Goal: Obtain resource: Download file/media

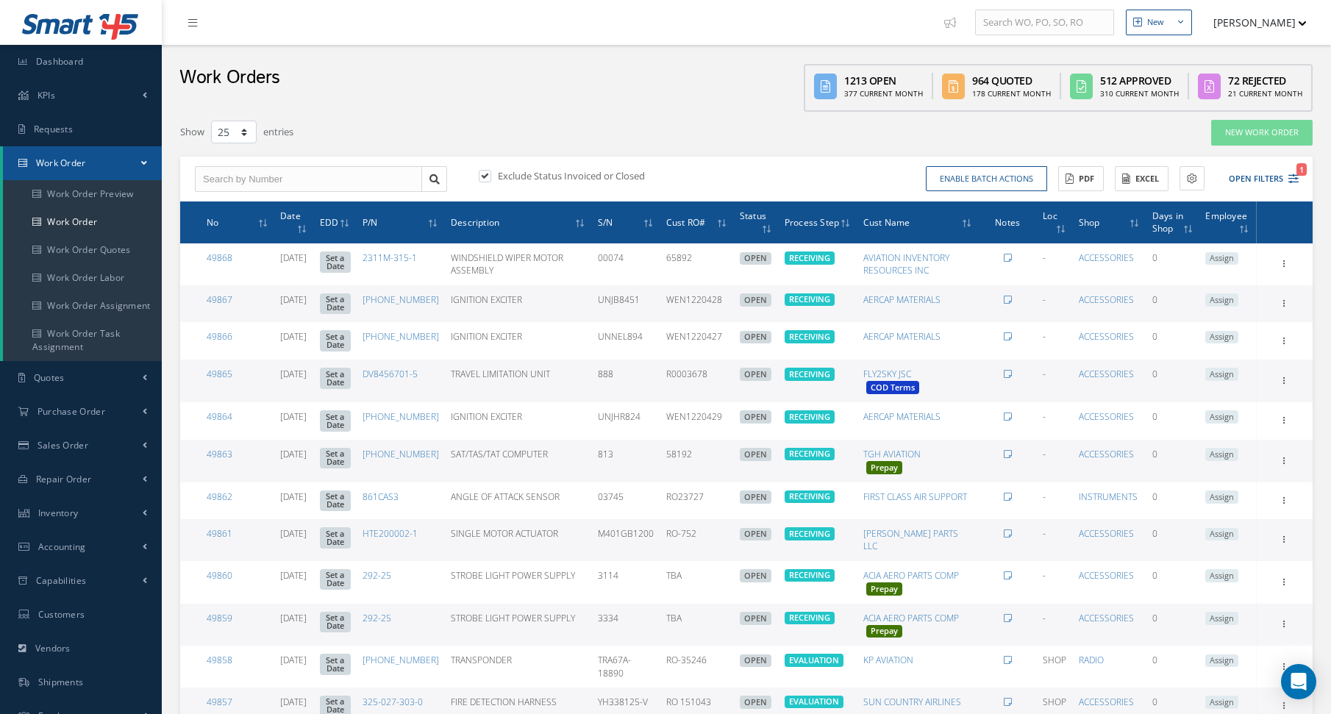
select select "25"
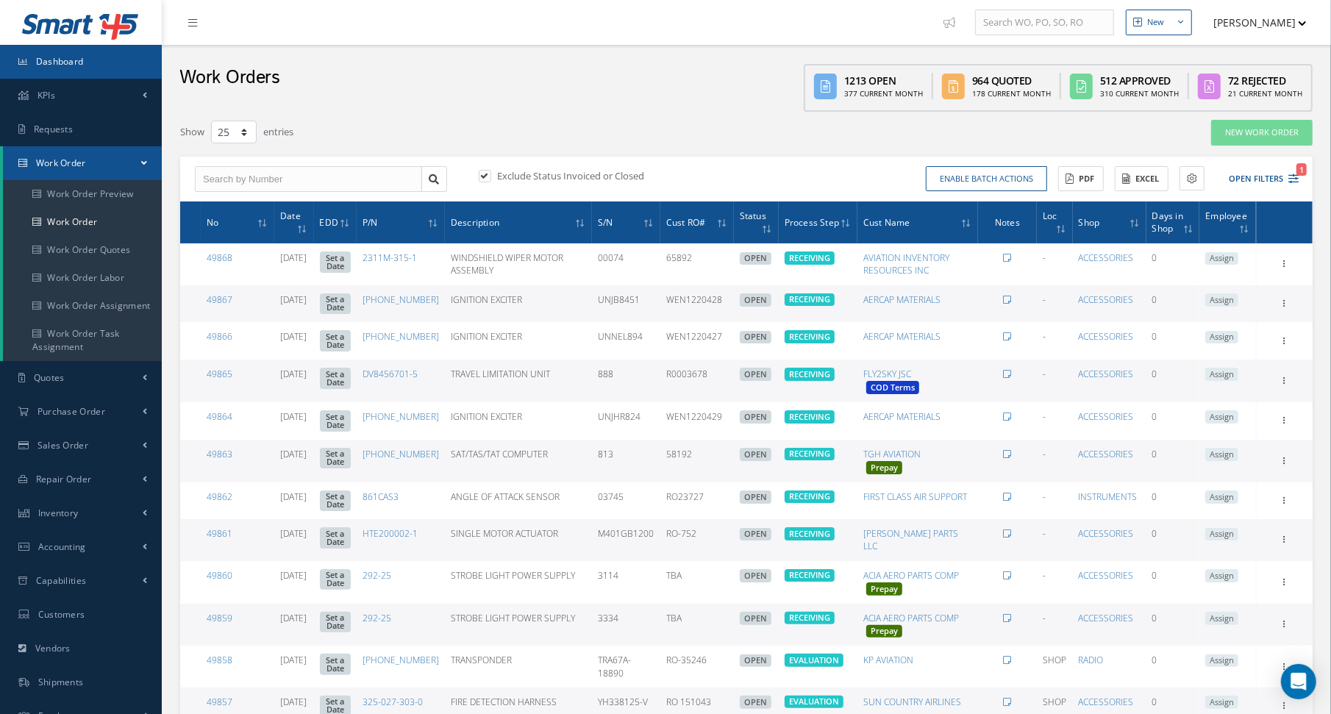
click at [115, 58] on link "Dashboard" at bounding box center [81, 62] width 162 height 34
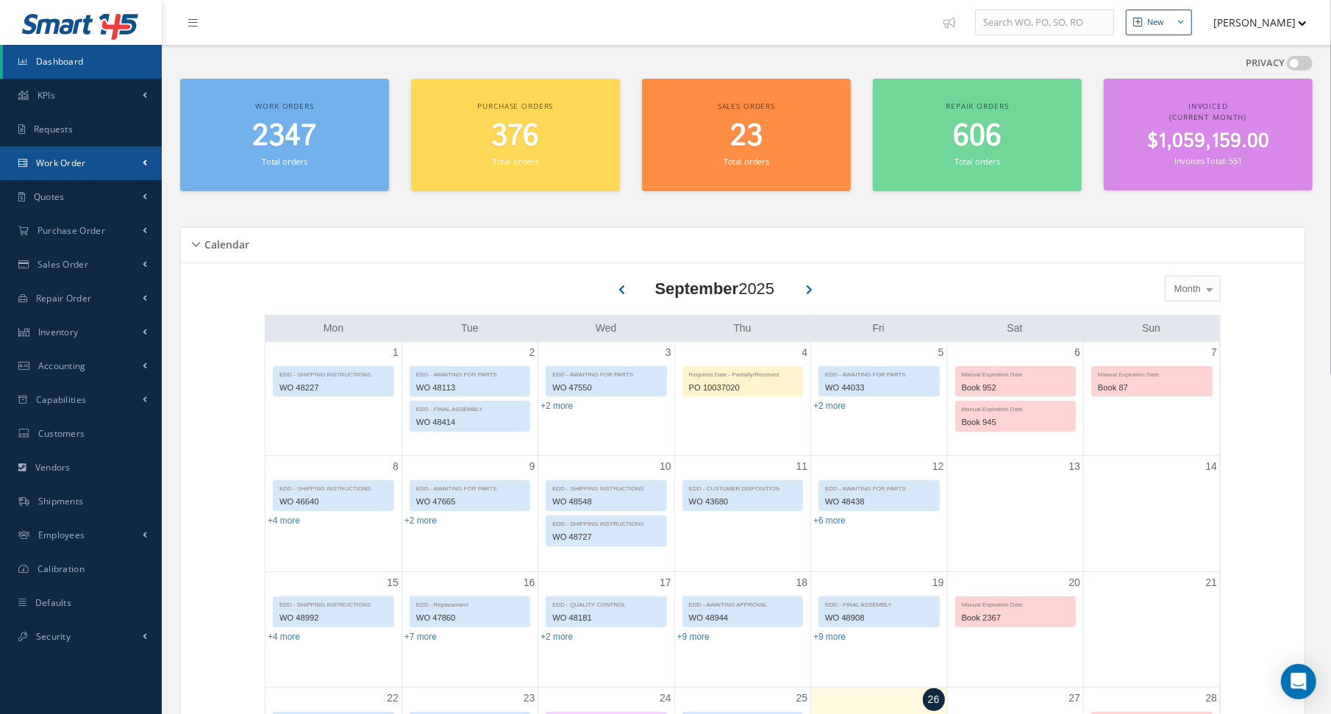
click at [71, 170] on link "Work Order" at bounding box center [81, 163] width 162 height 34
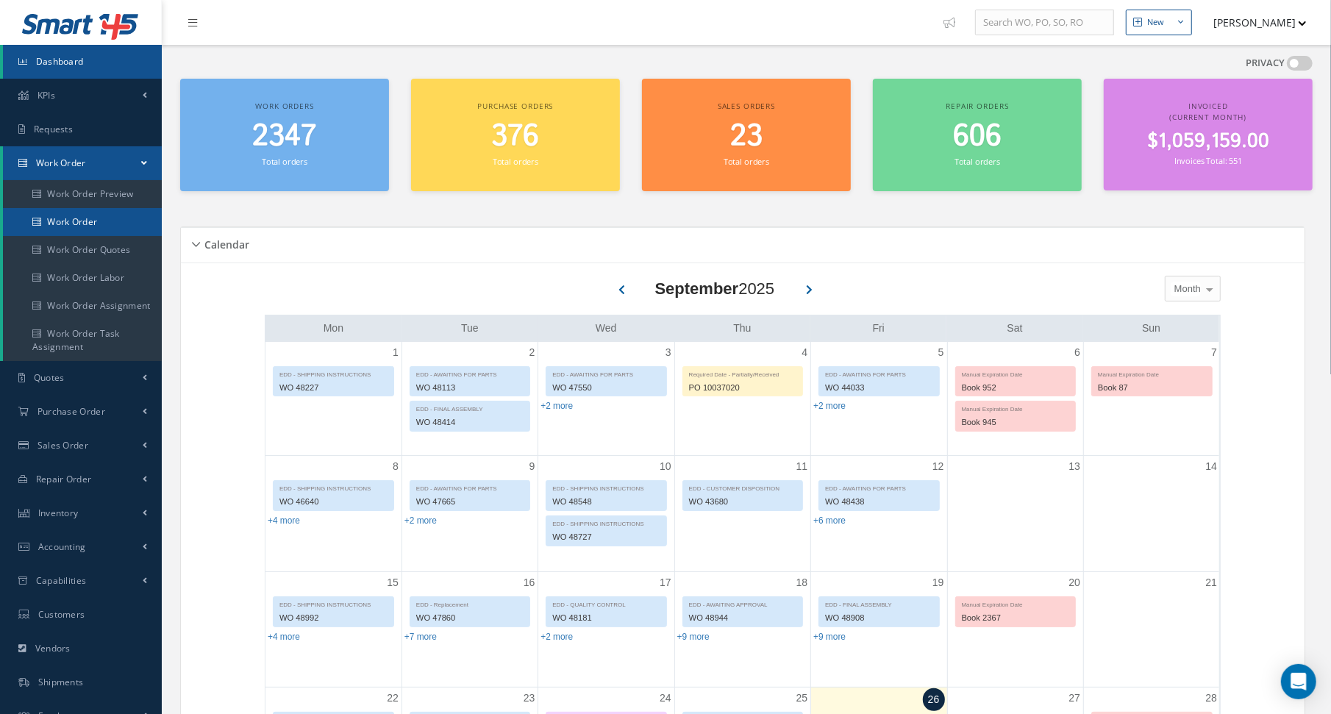
click at [78, 223] on link "Work Order" at bounding box center [82, 222] width 159 height 28
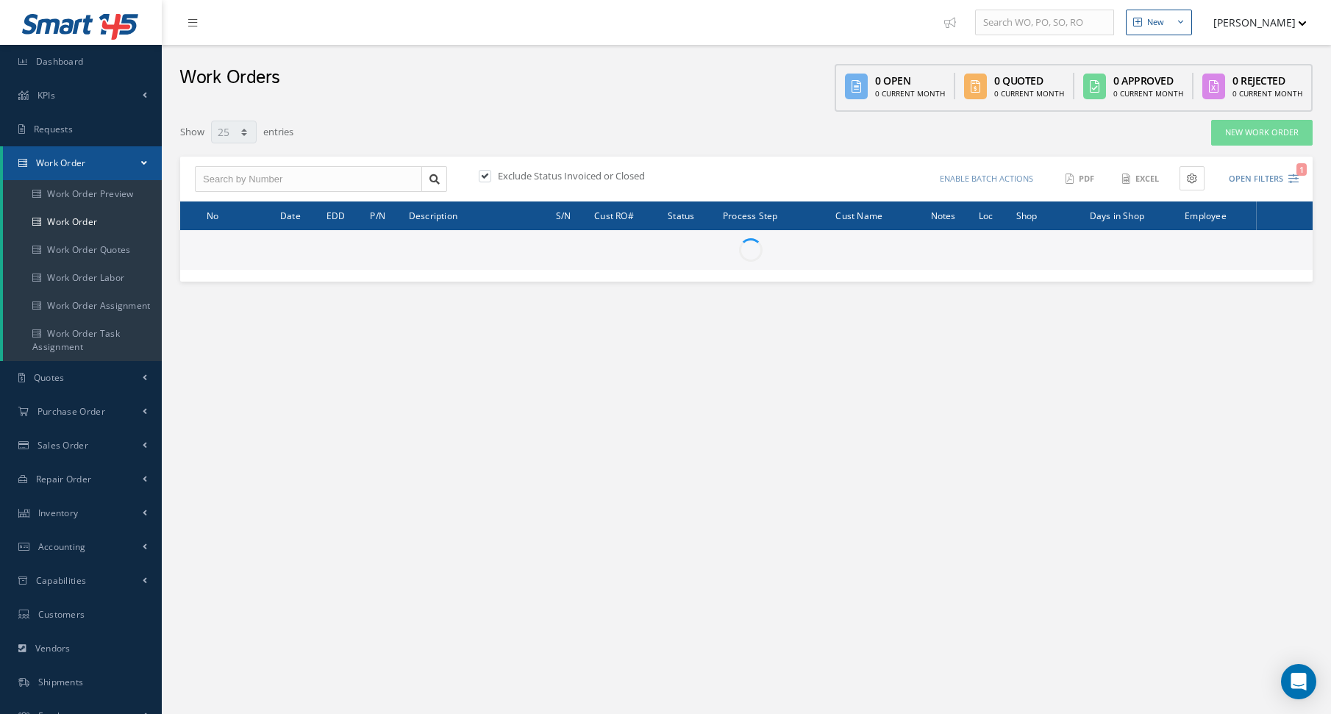
select select "25"
type input "All Work Request"
type input "All Work Performed"
type input "All Status"
type input "WO Part Status"
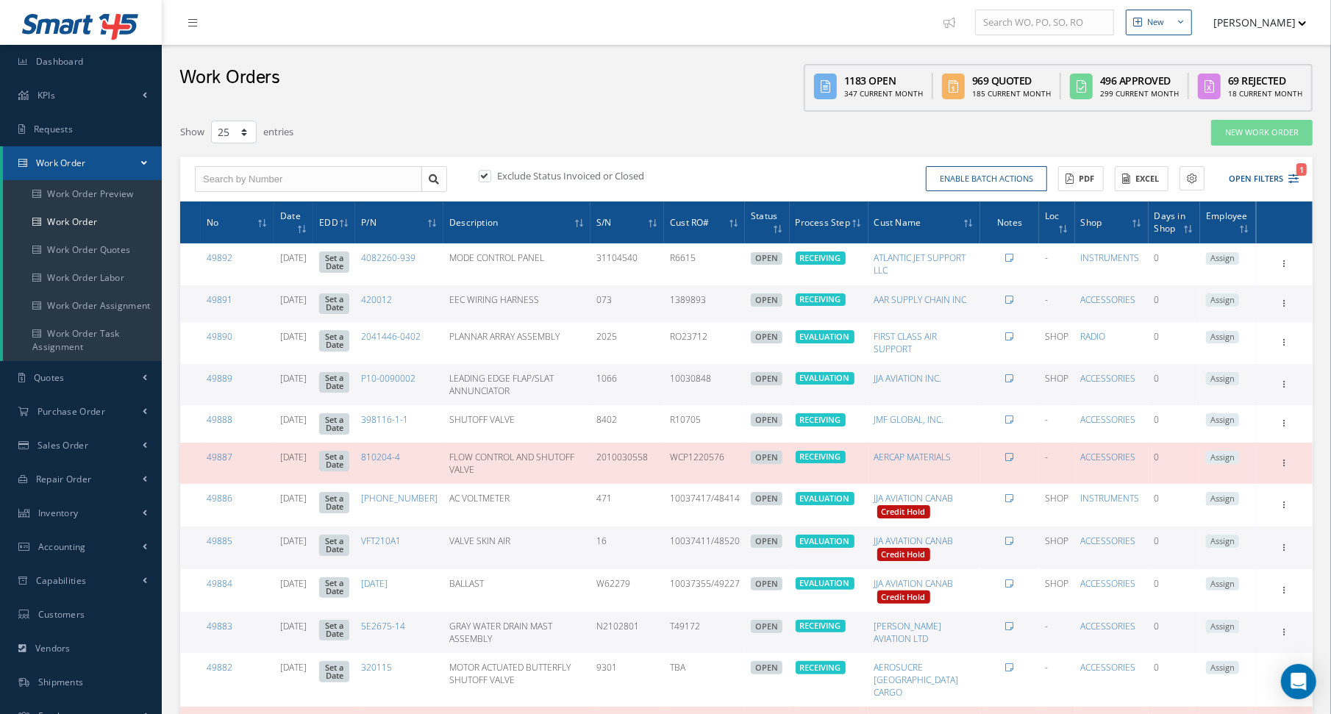
click at [1299, 180] on div "Enable batch actions Update Work Orders Close Work Orders ACTIONS Receive Payme…" at bounding box center [1024, 179] width 557 height 26
click at [1283, 179] on button "Open Filters 1" at bounding box center [1256, 179] width 83 height 24
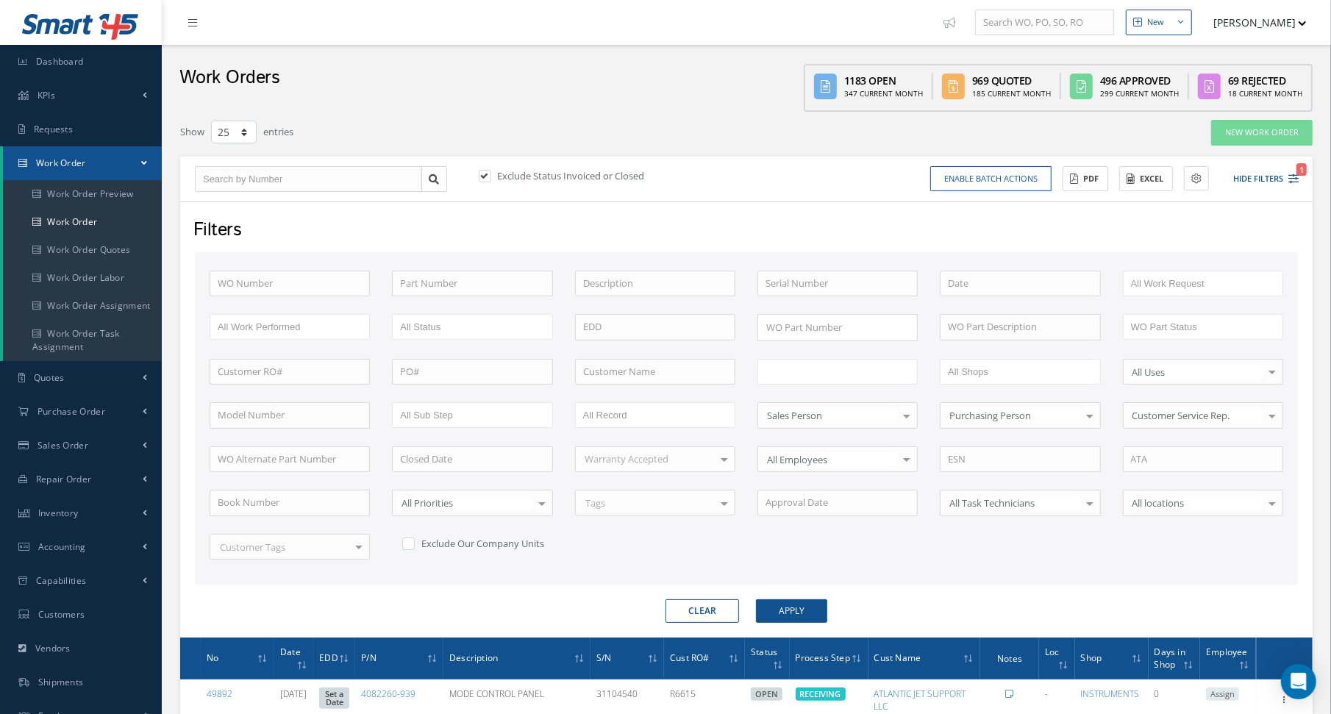
click at [857, 367] on input "text" at bounding box center [811, 372] width 93 height 18
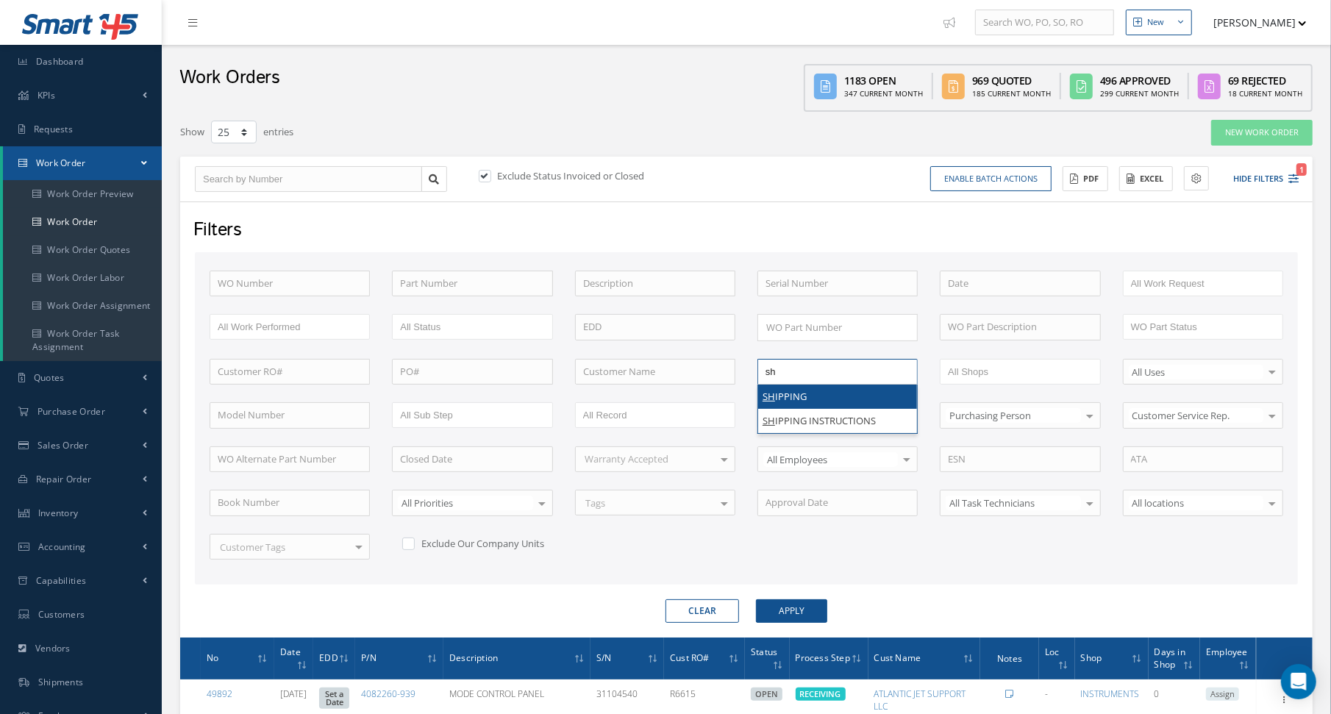
type input "shi"
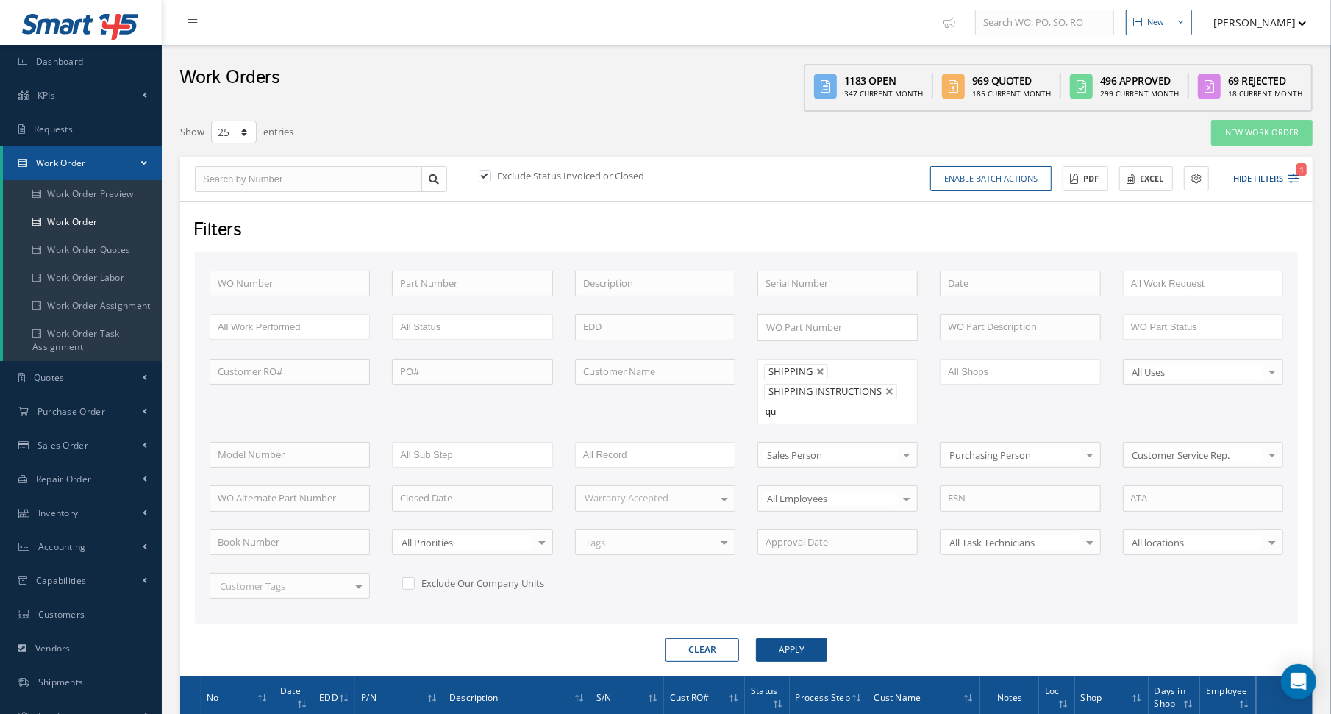
type input "qua"
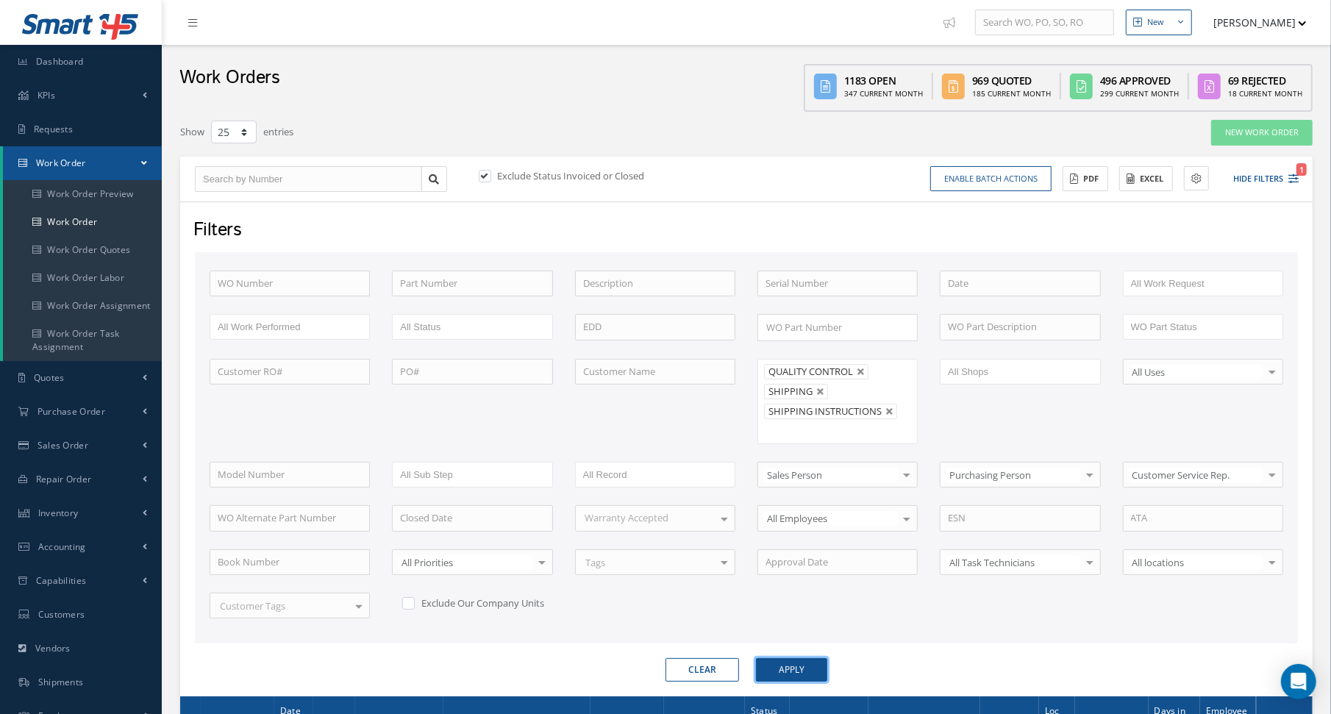
click at [791, 663] on button "Apply" at bounding box center [791, 670] width 71 height 24
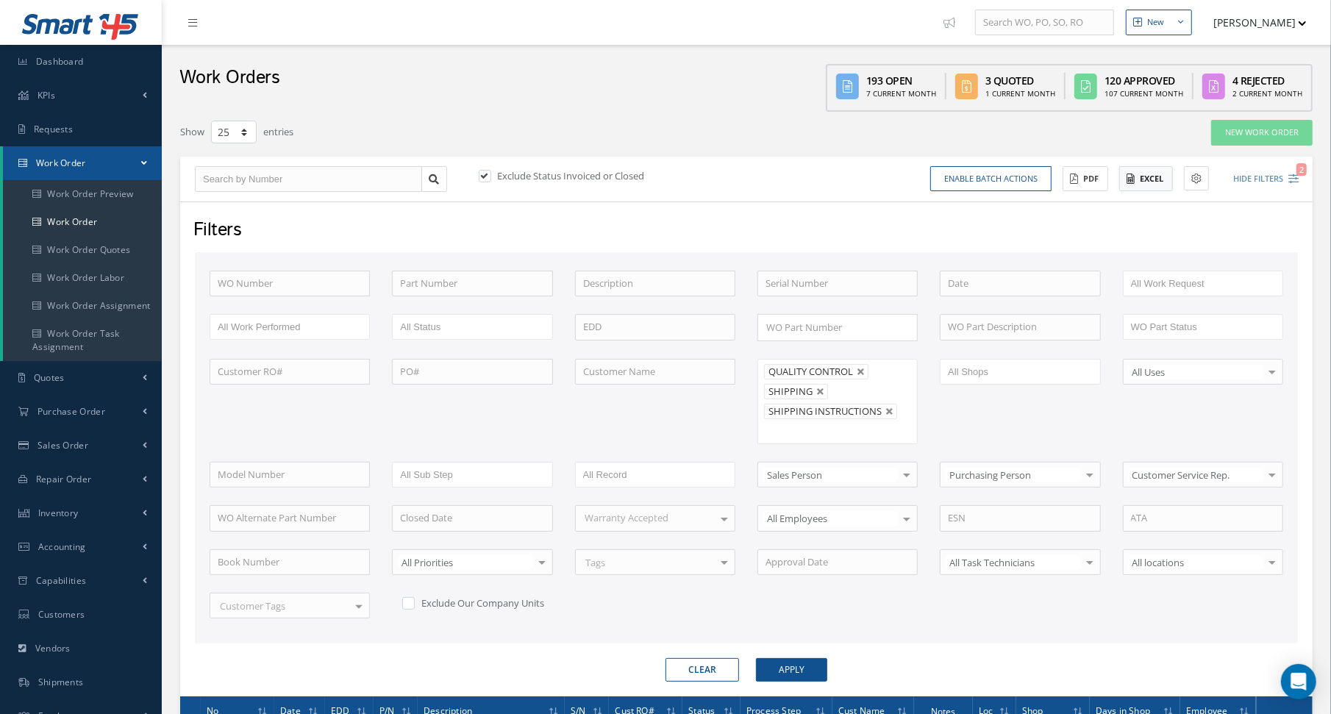
click at [1134, 174] on button "Excel" at bounding box center [1146, 179] width 54 height 26
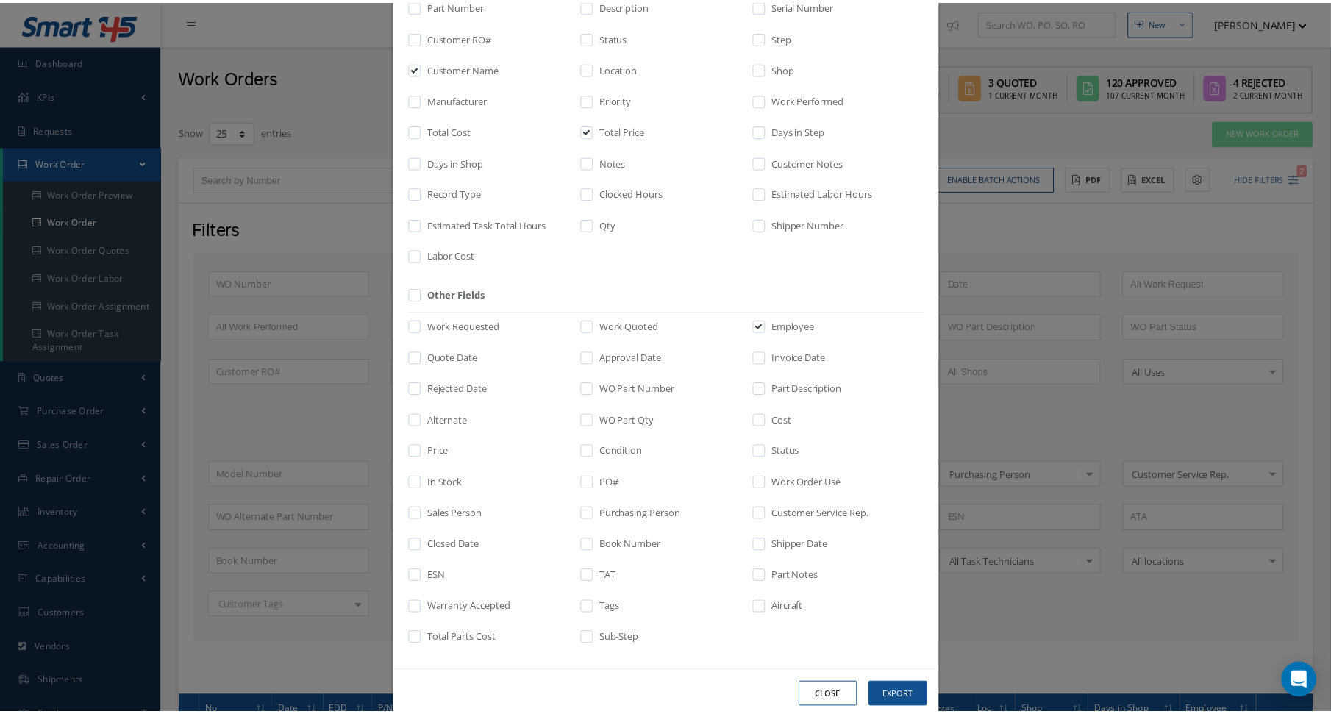
scroll to position [167, 0]
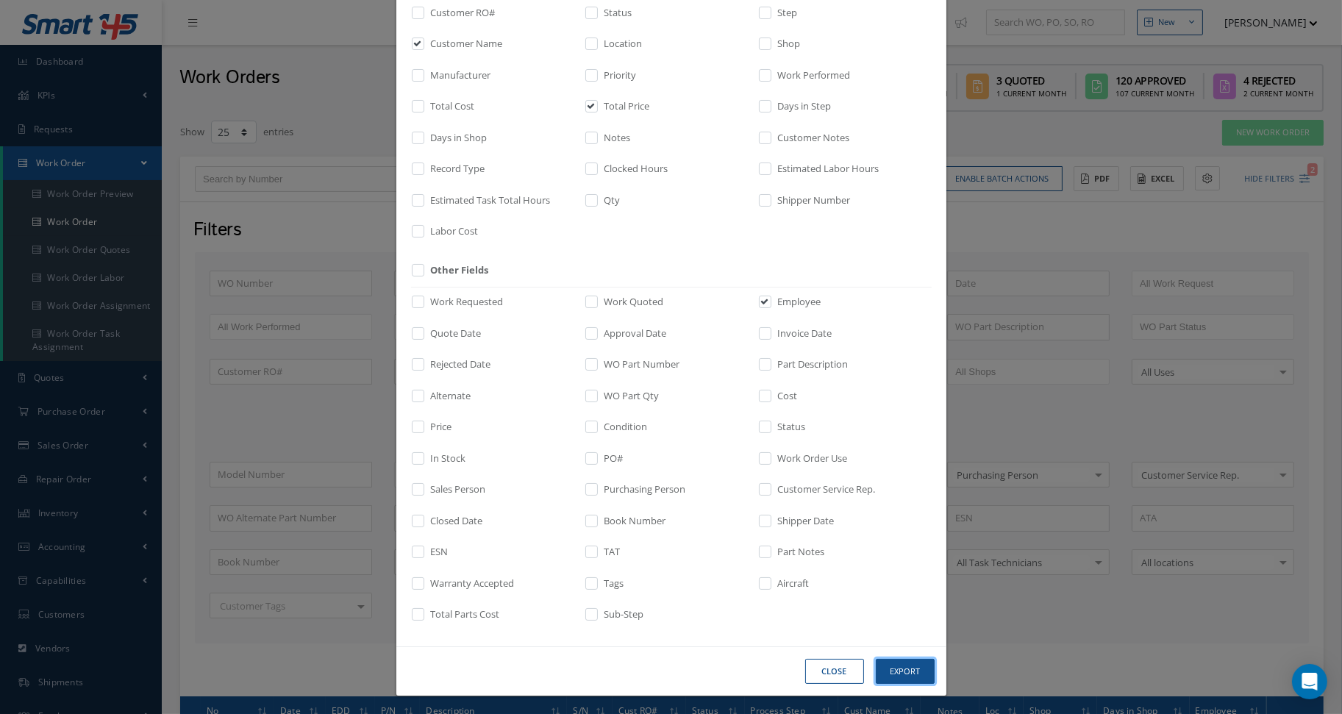
click at [888, 659] on button "Export" at bounding box center [905, 672] width 59 height 26
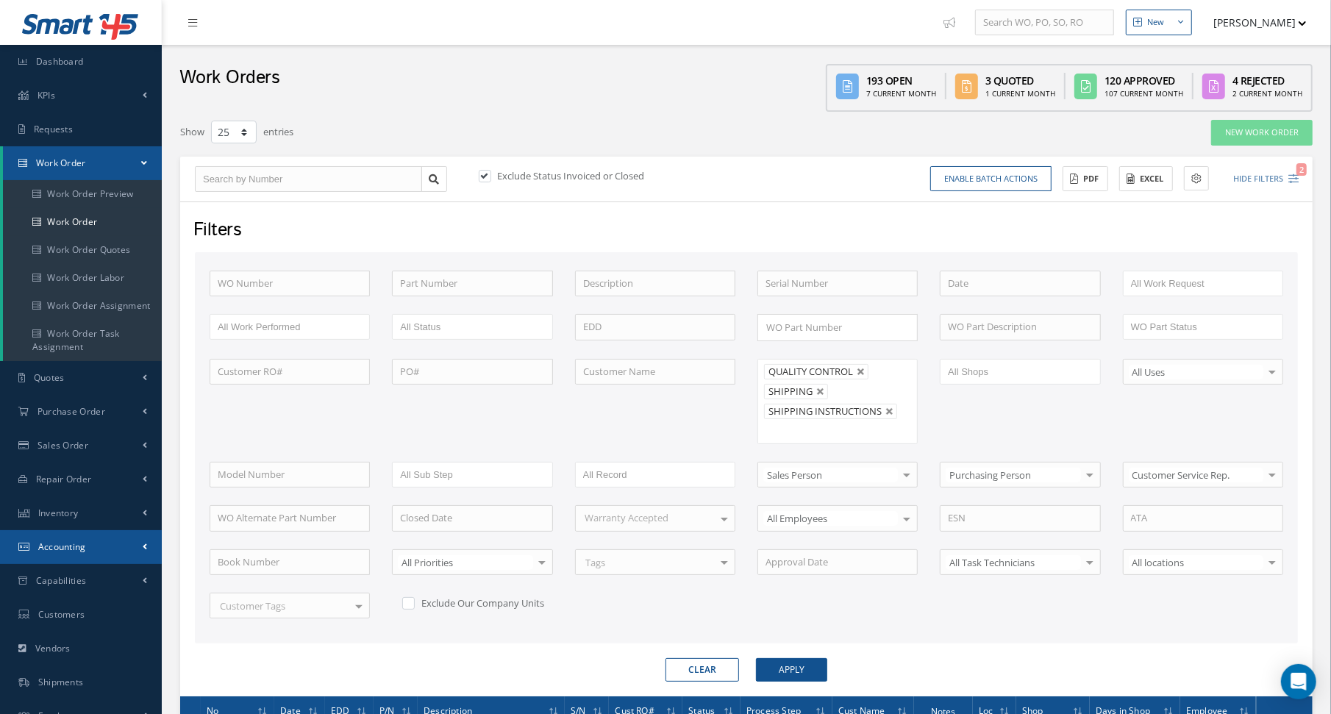
click at [89, 551] on link "Accounting" at bounding box center [81, 547] width 162 height 34
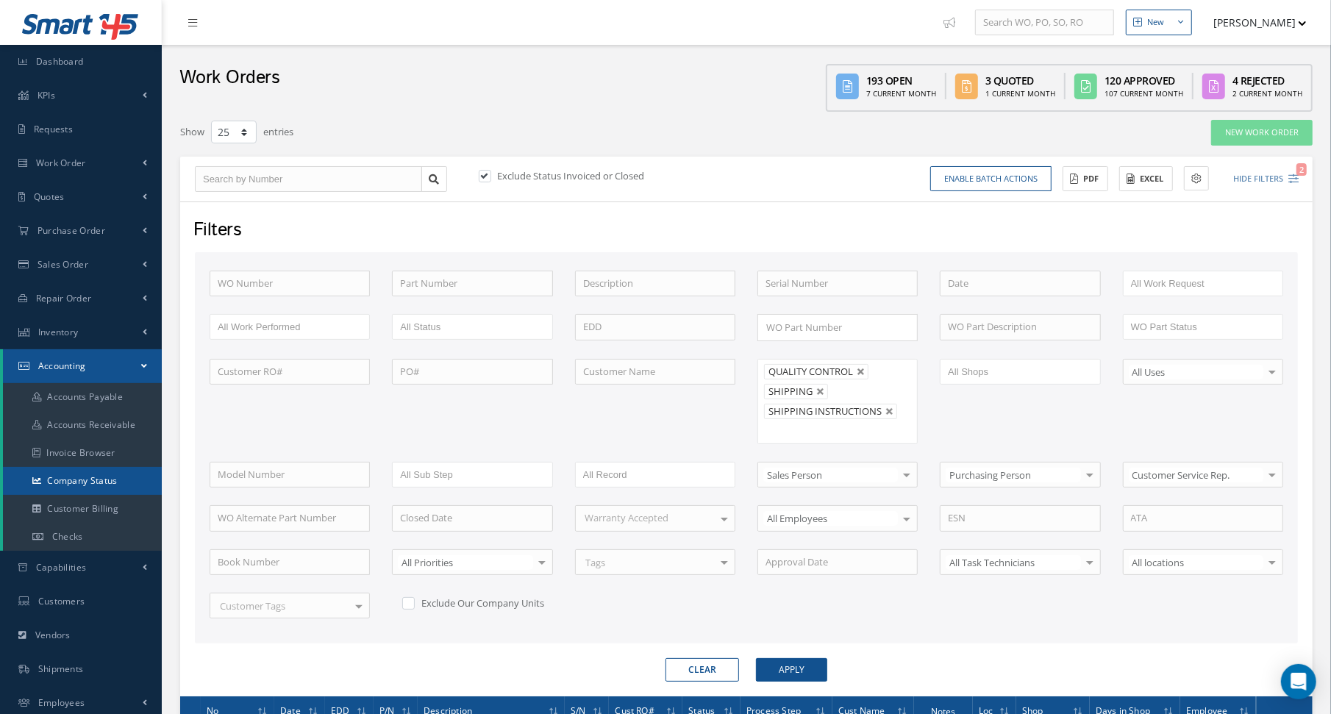
click at [96, 480] on link "Company Status" at bounding box center [82, 481] width 159 height 28
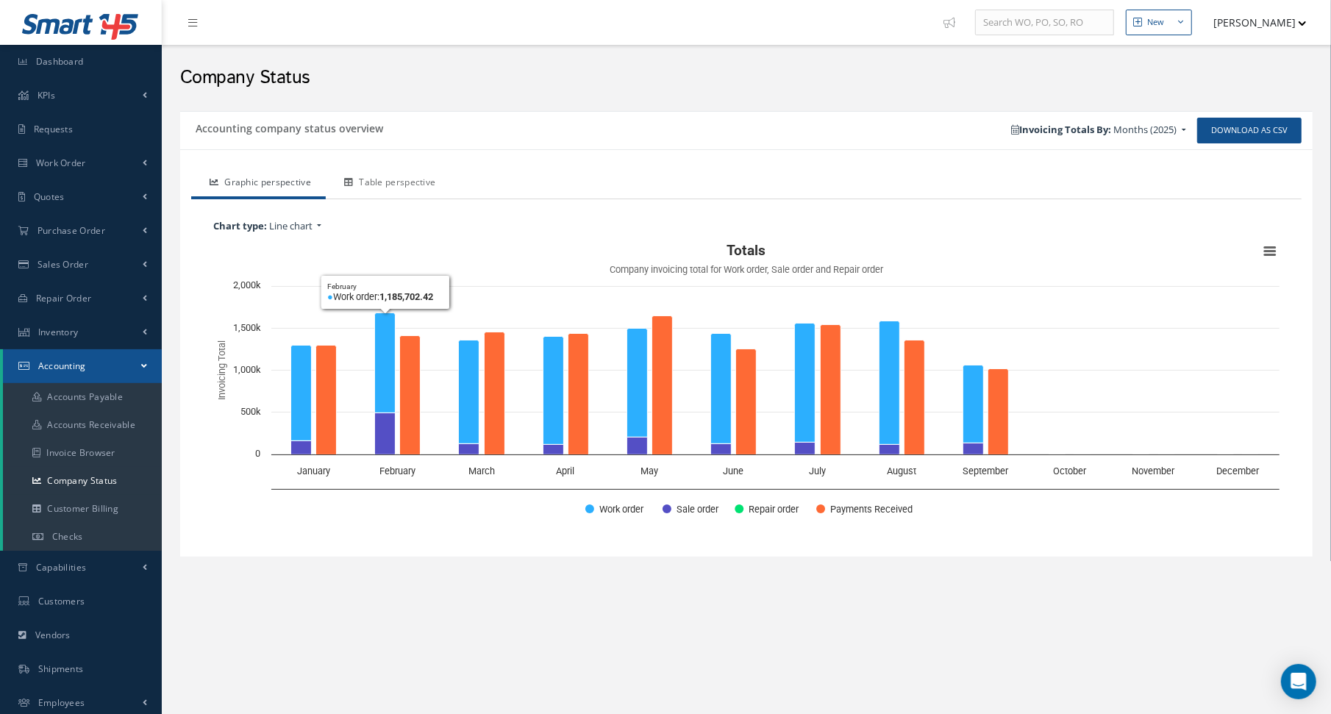
click at [385, 185] on link "Table perspective" at bounding box center [388, 183] width 124 height 31
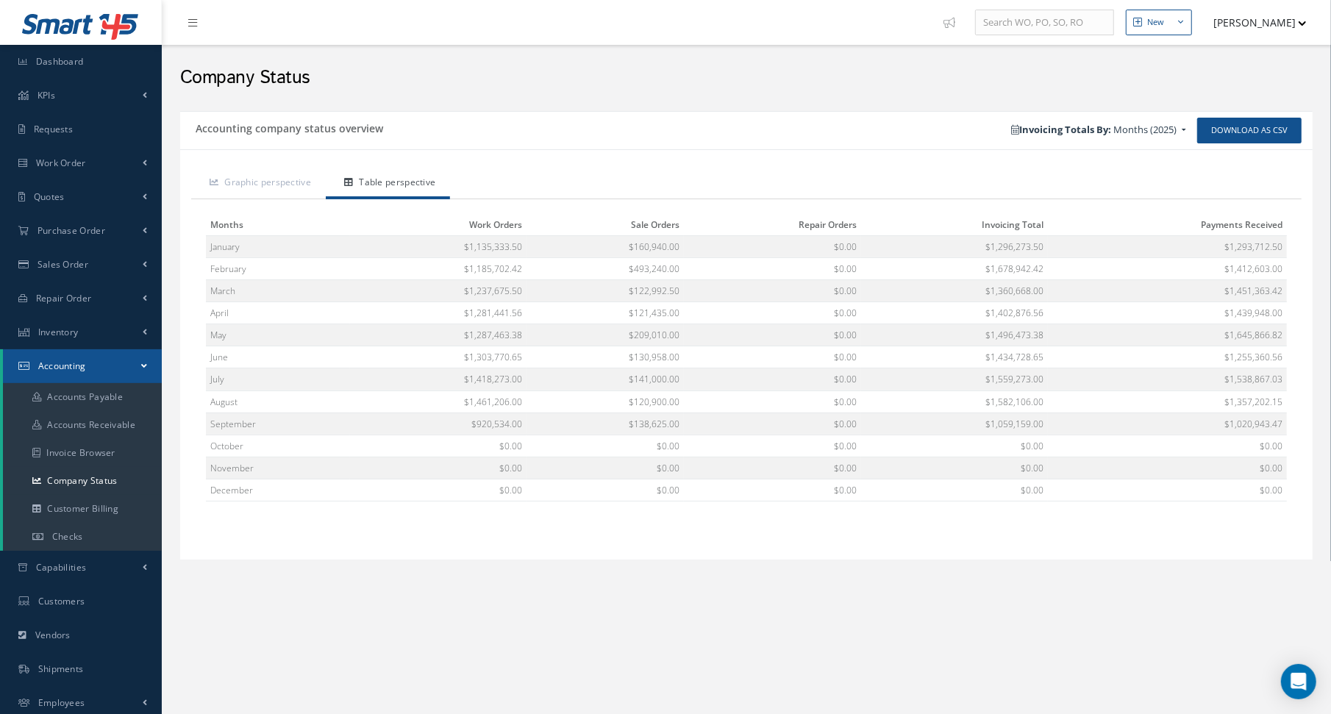
click at [415, 76] on h2 "Company Status" at bounding box center [746, 78] width 1132 height 22
click at [551, 73] on h2 "Company Status" at bounding box center [746, 78] width 1132 height 22
click at [546, 77] on h2 "Company Status" at bounding box center [746, 78] width 1132 height 22
click at [74, 63] on span "Dashboard" at bounding box center [60, 61] width 48 height 13
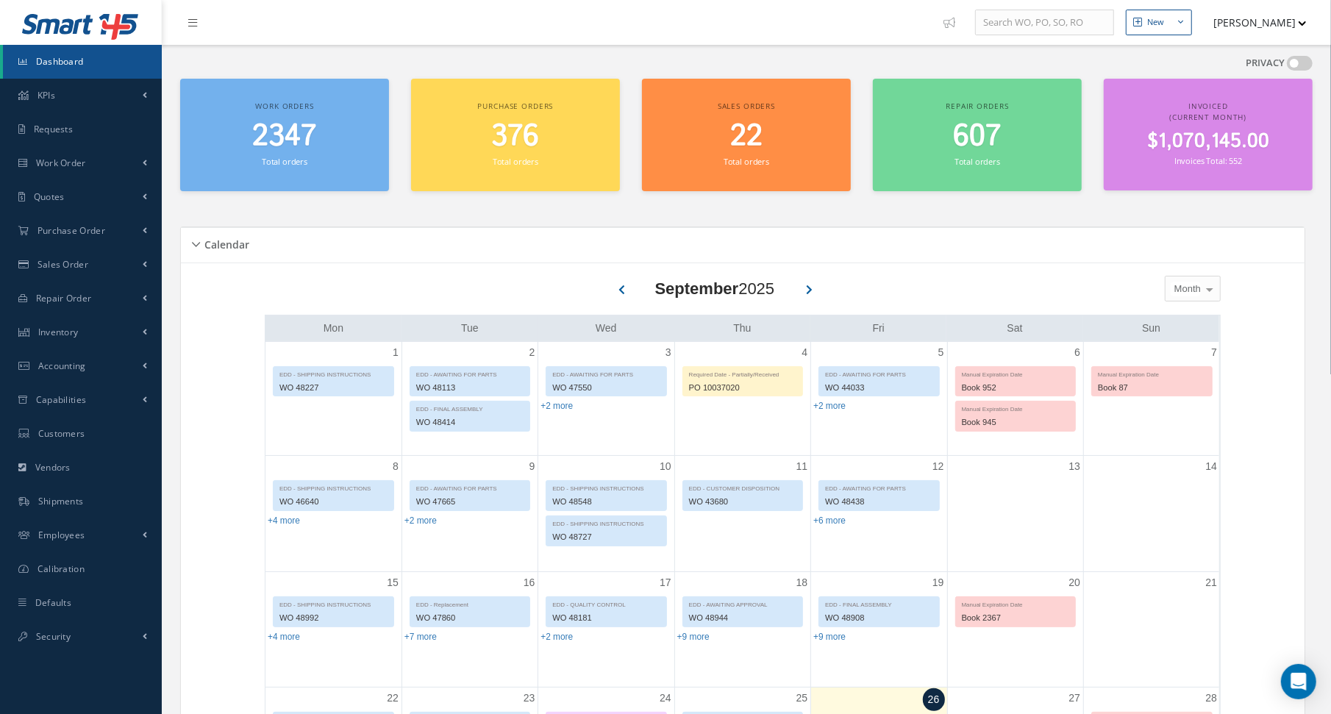
click at [80, 222] on link "Purchase Order" at bounding box center [81, 231] width 162 height 34
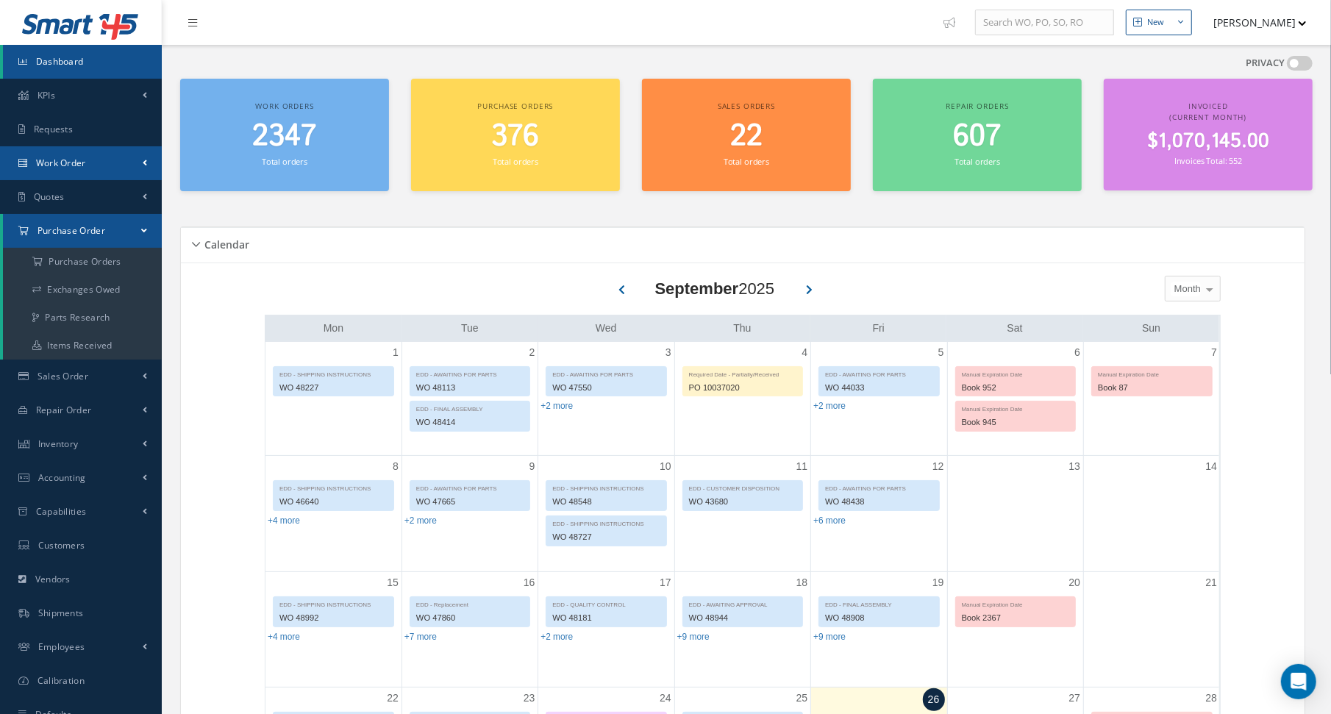
click at [100, 151] on link "Work Order" at bounding box center [81, 163] width 162 height 34
click at [93, 224] on link "Work Order" at bounding box center [82, 222] width 159 height 28
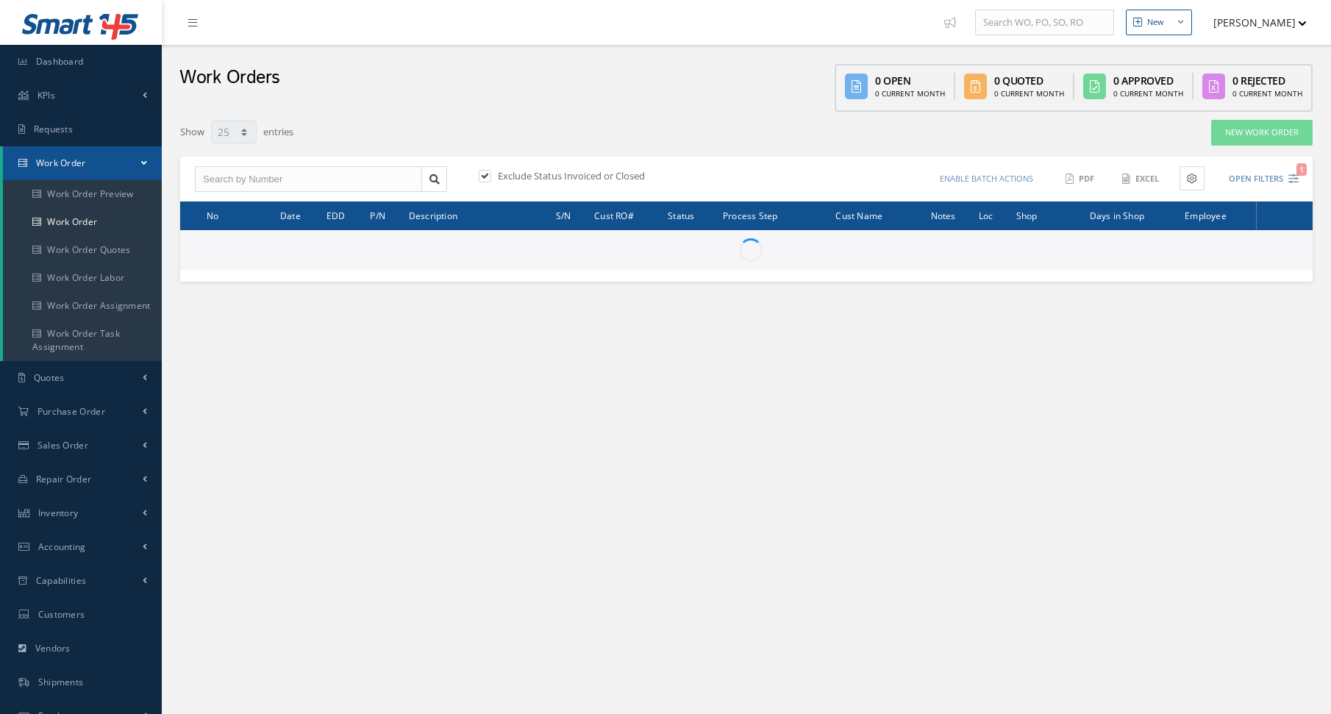
select select "25"
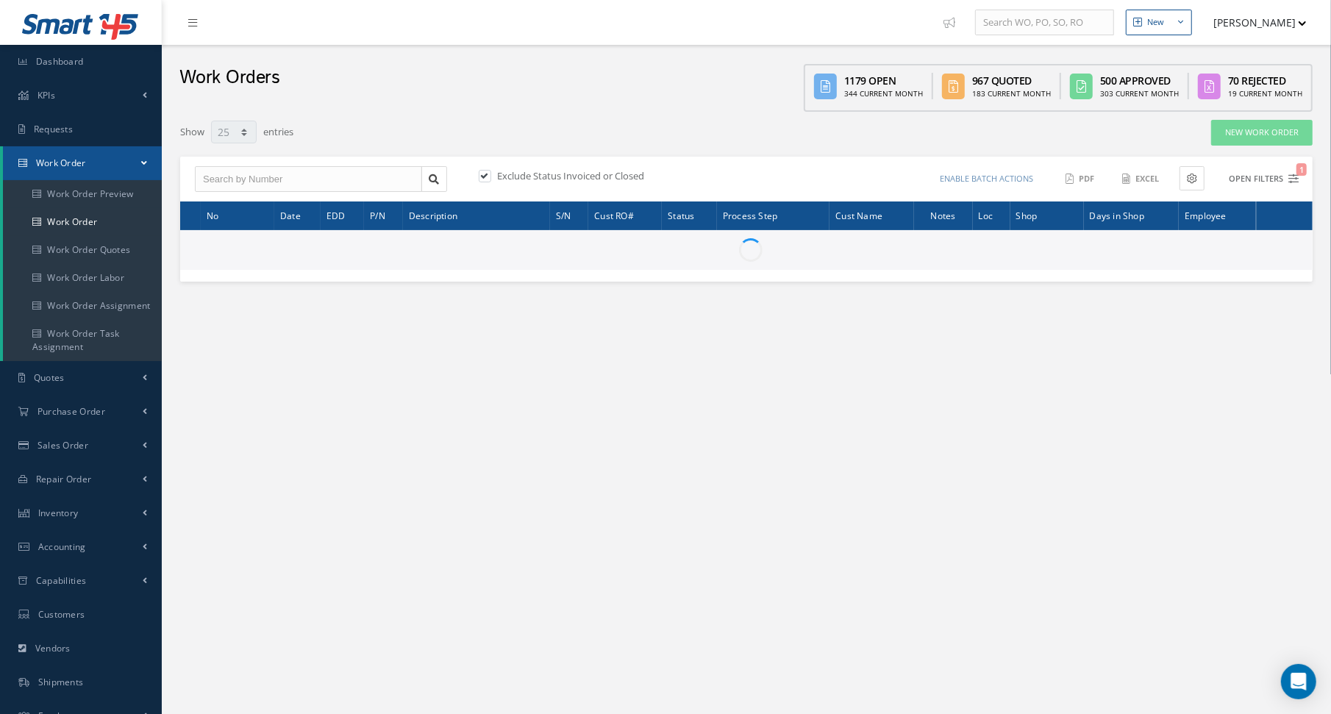
type input "All Work Request"
type input "All Work Performed"
type input "All Status"
type input "WO Part Status"
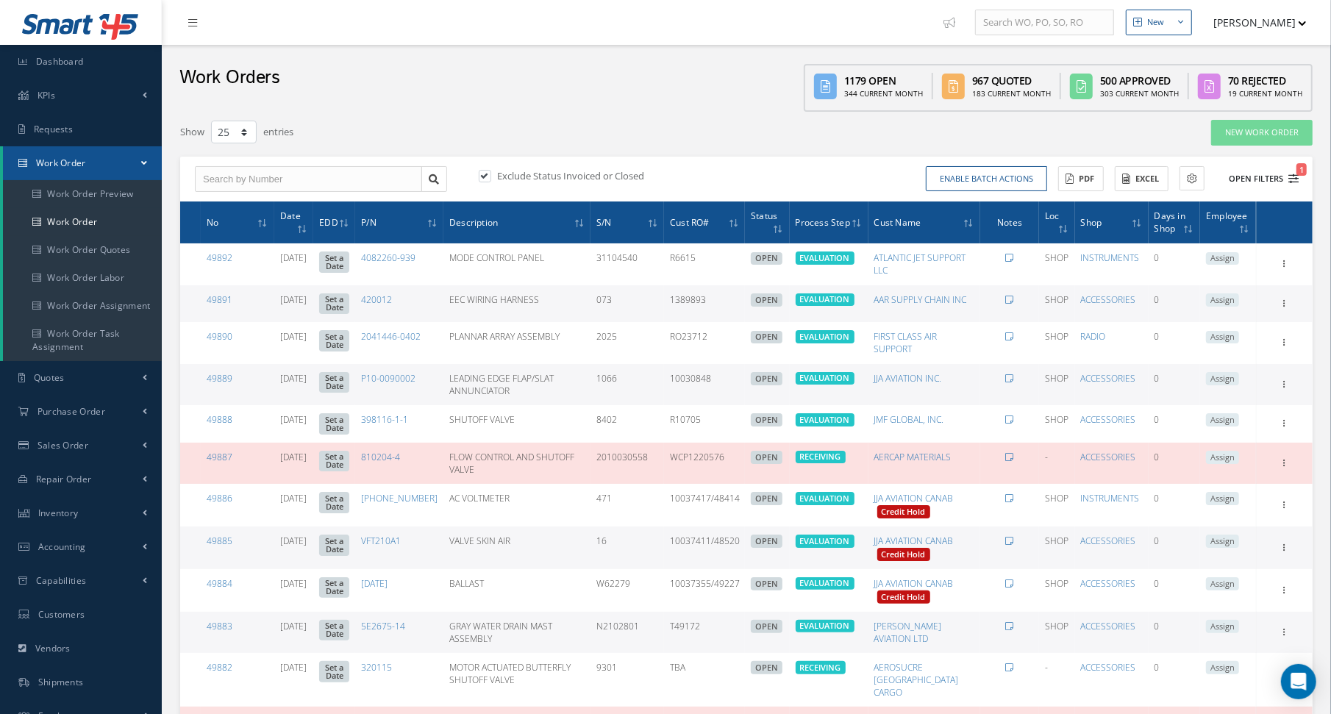
click at [1293, 179] on icon "1" at bounding box center [1293, 179] width 10 height 10
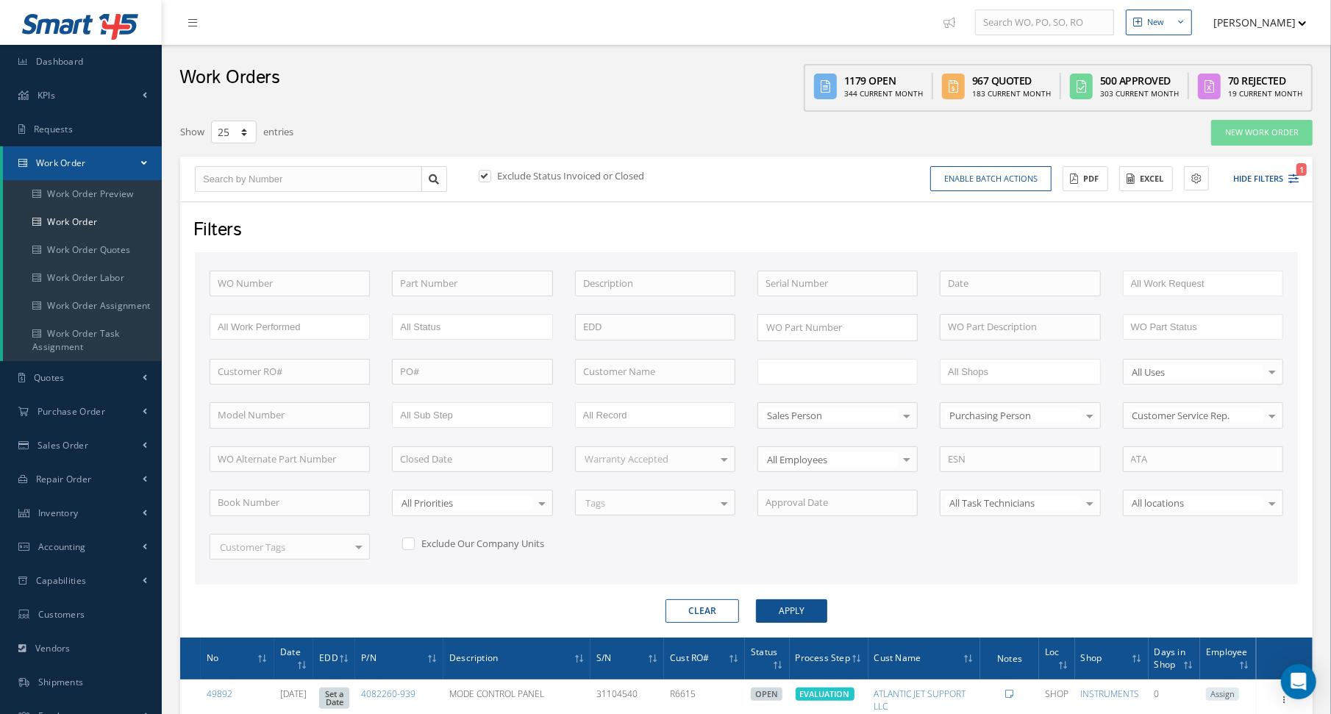
click at [789, 374] on input "text" at bounding box center [811, 372] width 93 height 18
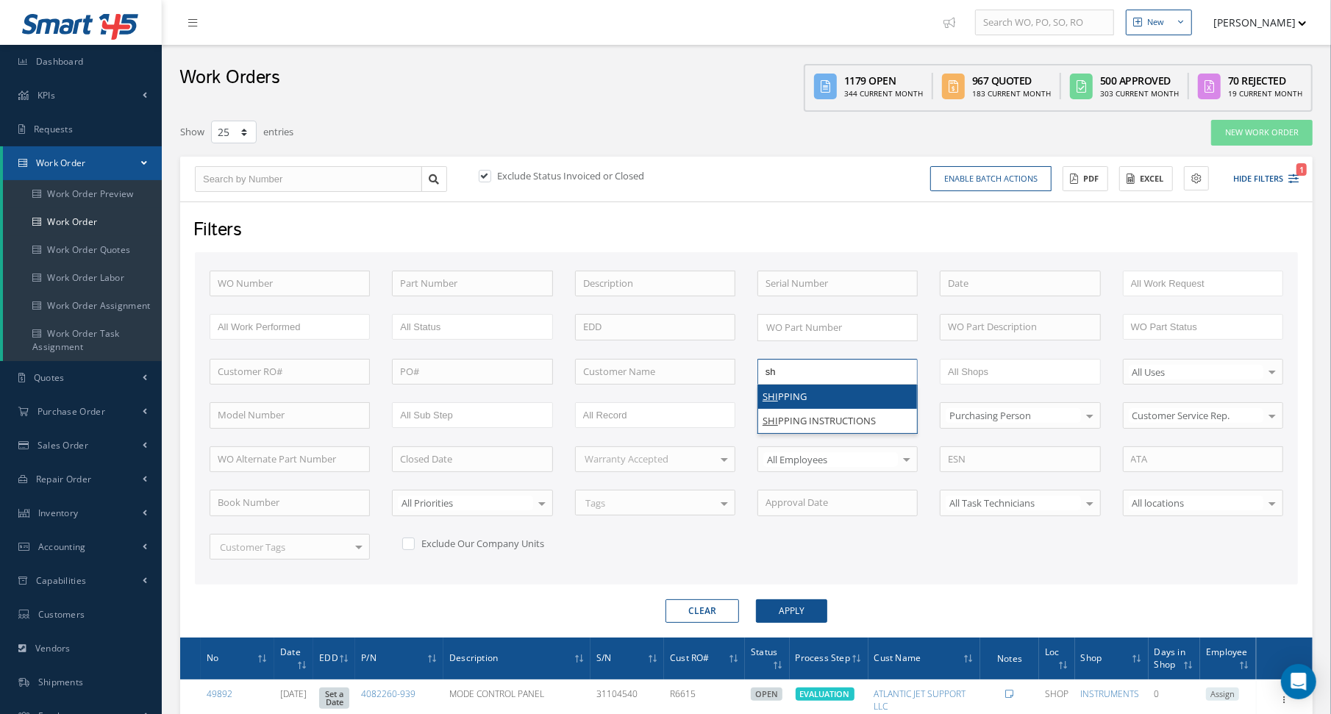
type input "s"
type input "eval"
type input "final"
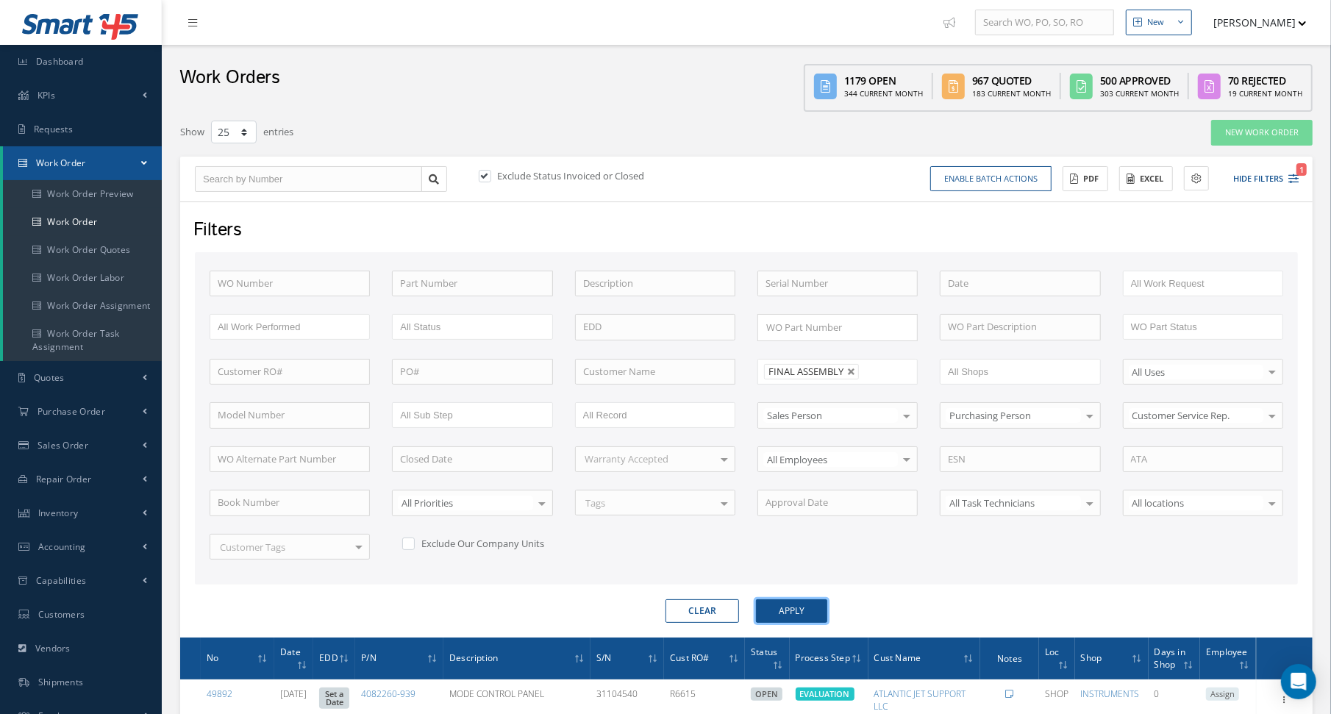
click at [807, 605] on button "Apply" at bounding box center [791, 611] width 71 height 24
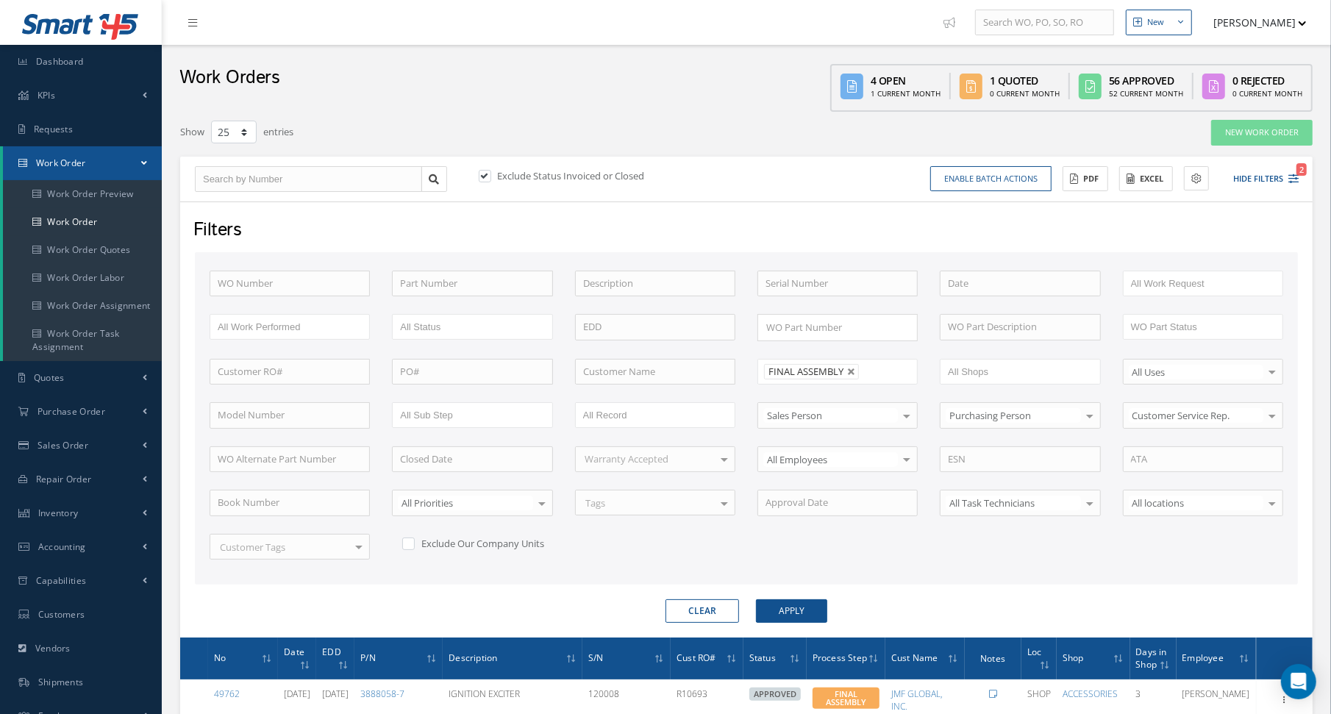
click at [684, 58] on div "Work Orders 4 Open 1 Current Month 1 Quoted 0 Current Month 56 Approved 52 Curr…" at bounding box center [746, 78] width 1169 height 67
click at [774, 613] on button "Apply" at bounding box center [791, 611] width 71 height 24
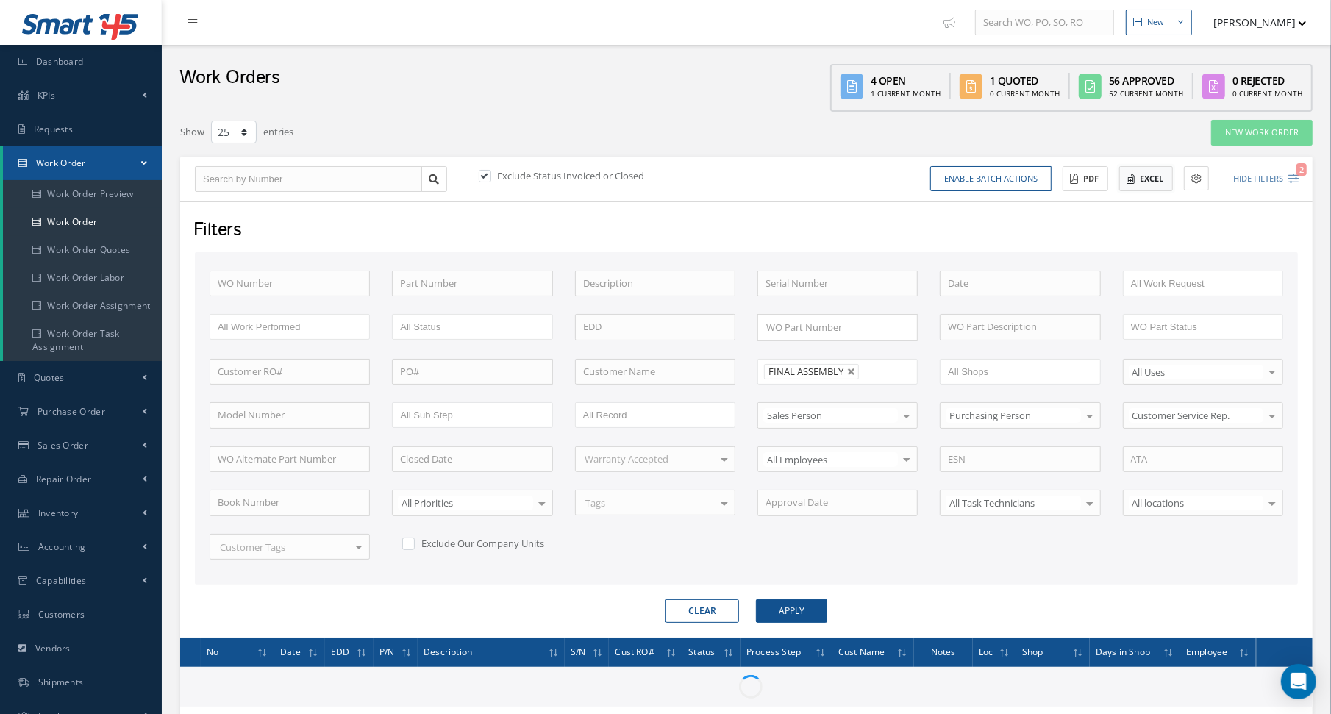
click at [1132, 179] on icon at bounding box center [1131, 179] width 8 height 10
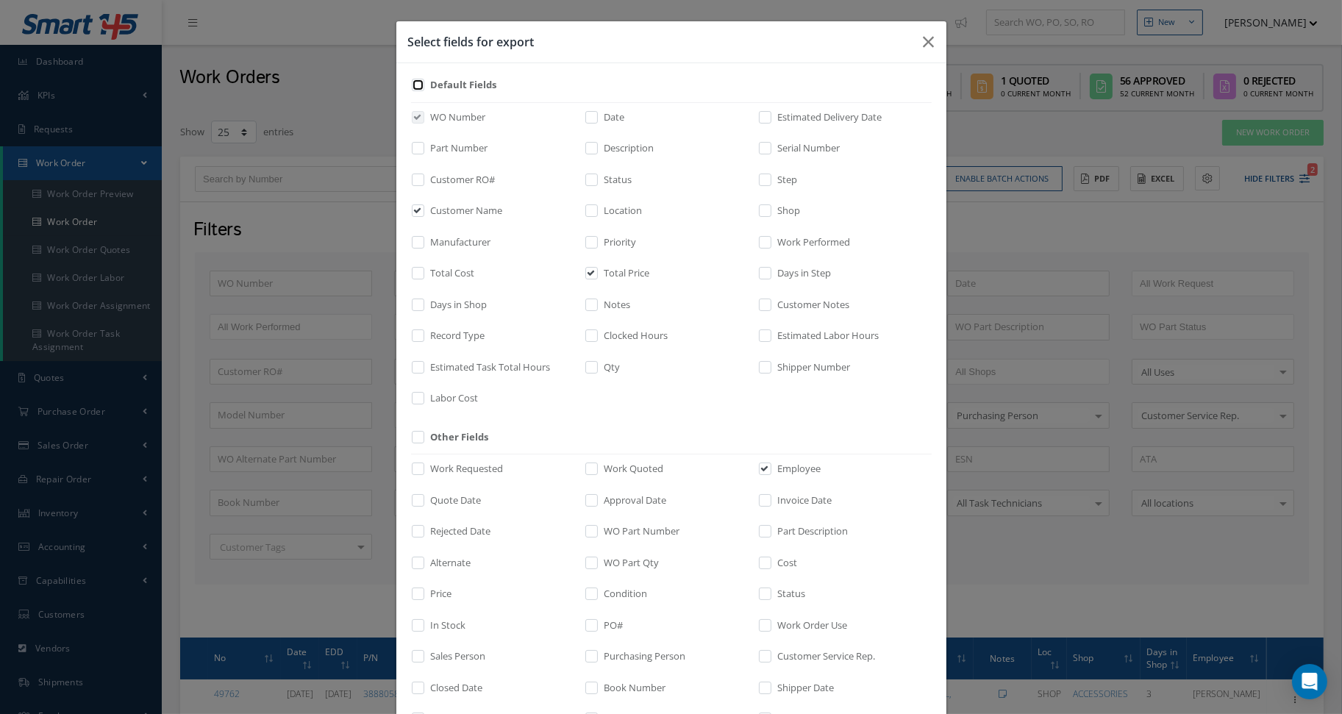
click at [414, 82] on input "checkbox" at bounding box center [419, 90] width 10 height 17
checkbox input "true"
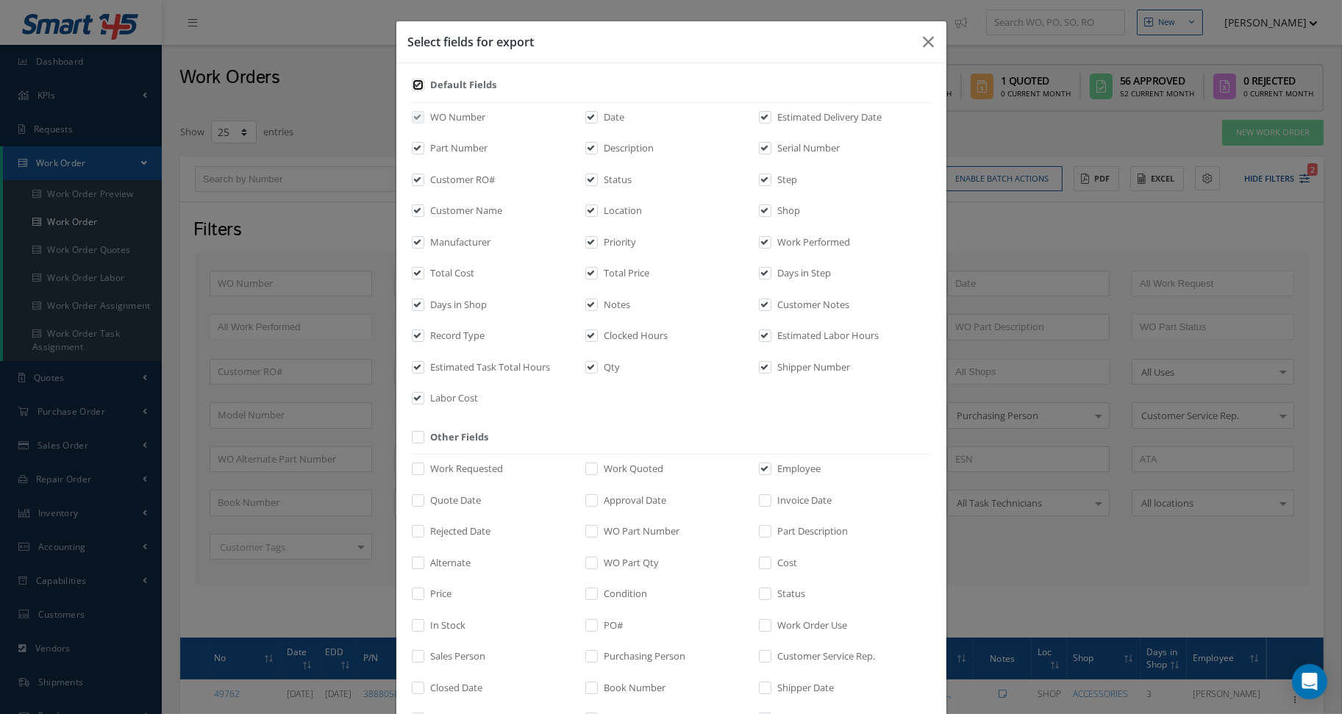
checkbox input "true"
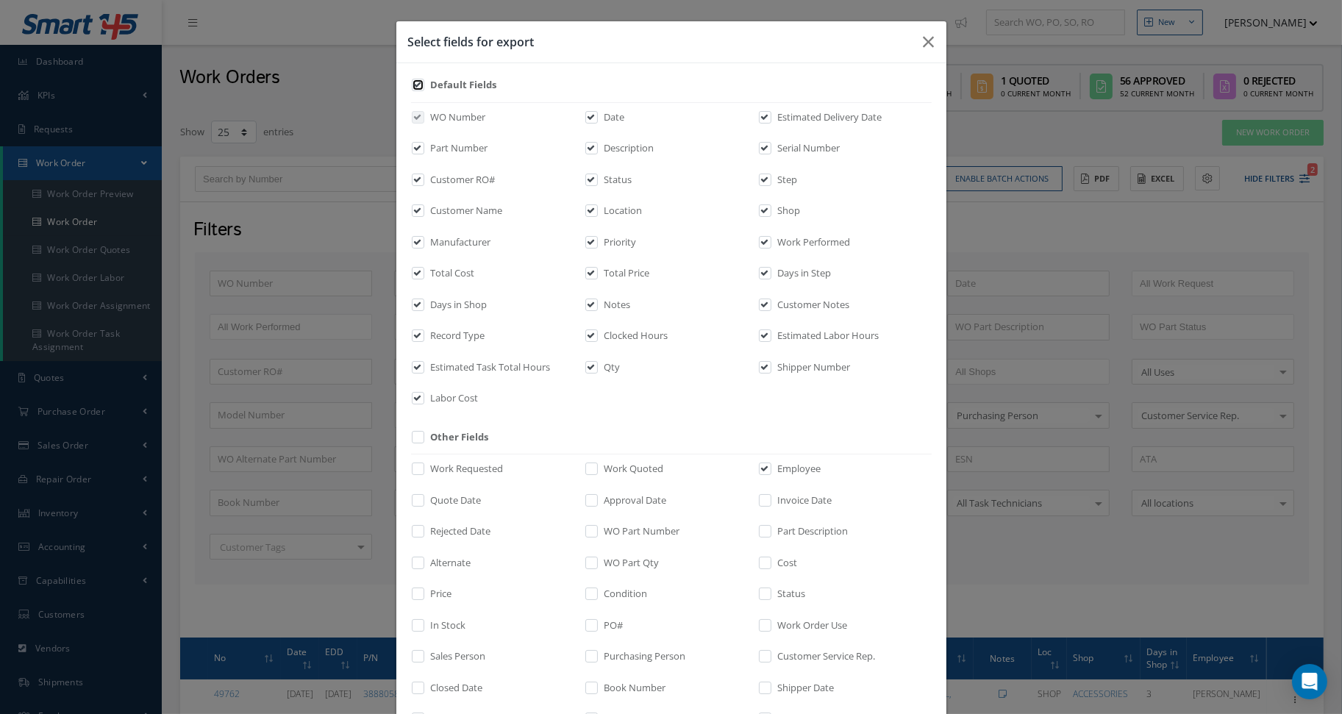
checkbox input "true"
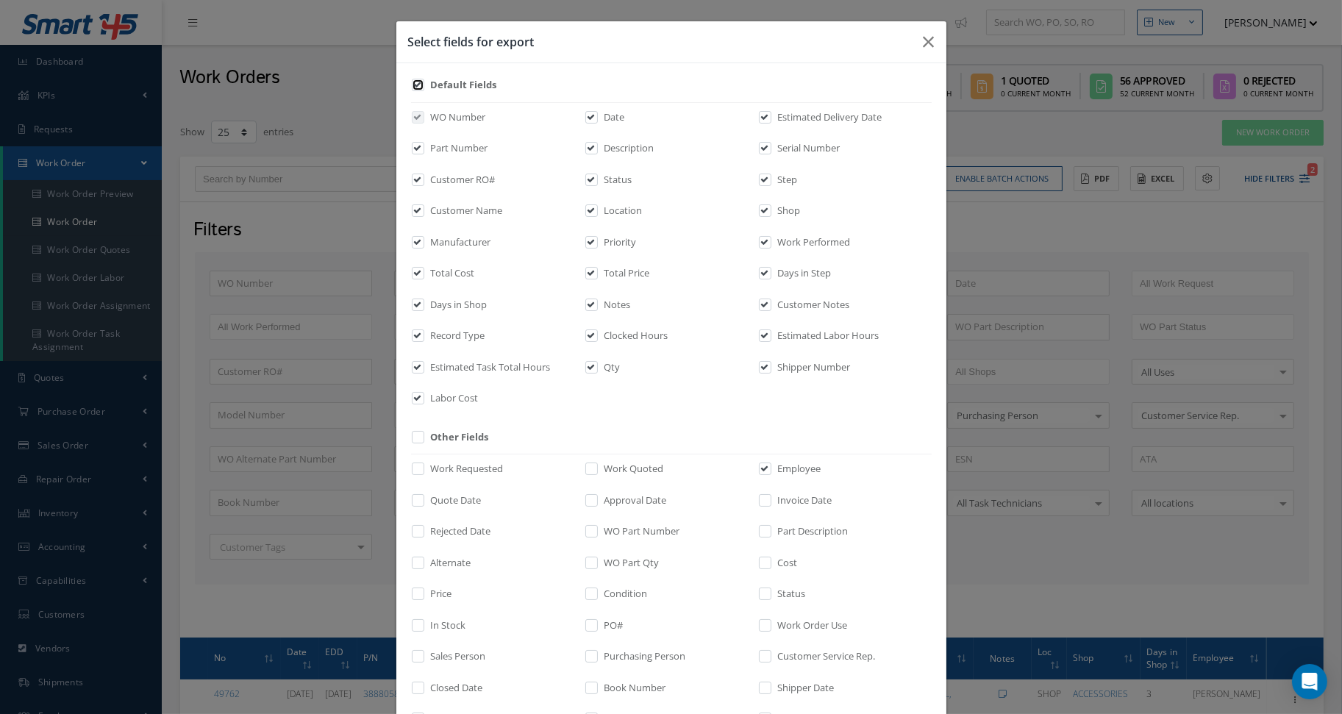
checkbox input "true"
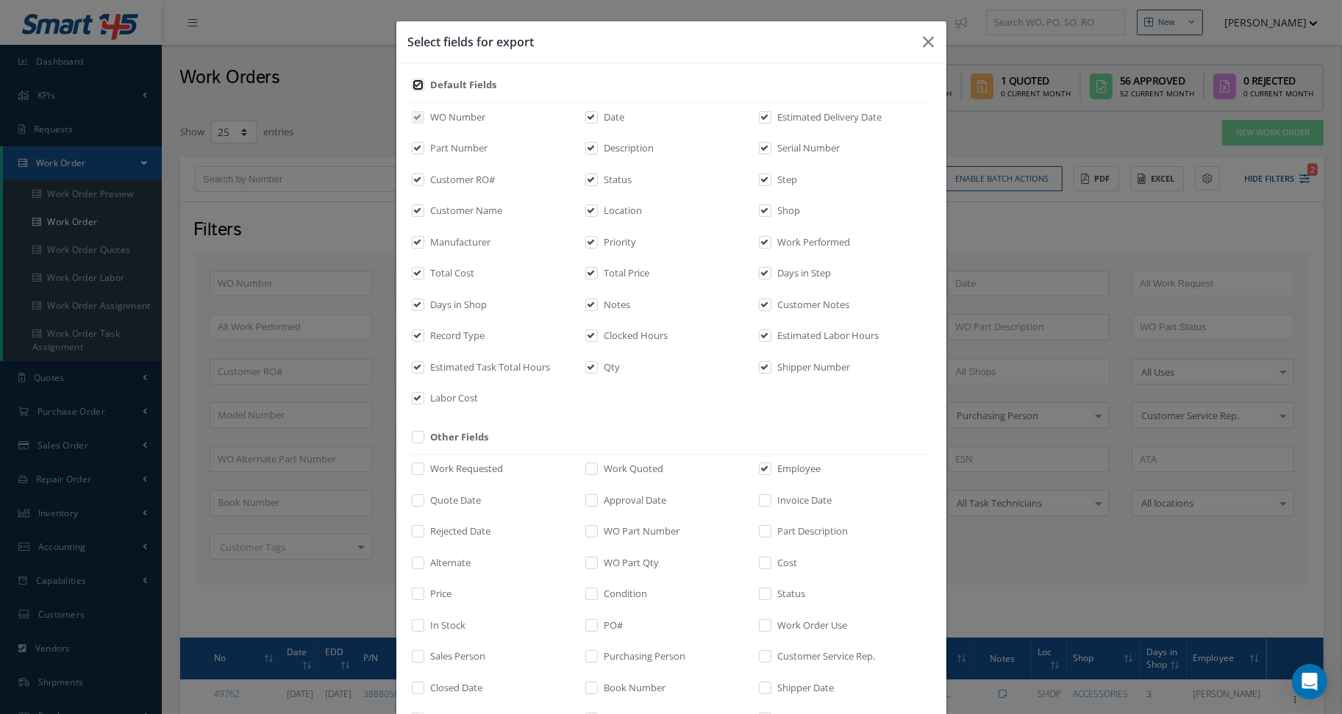
checkbox input "true"
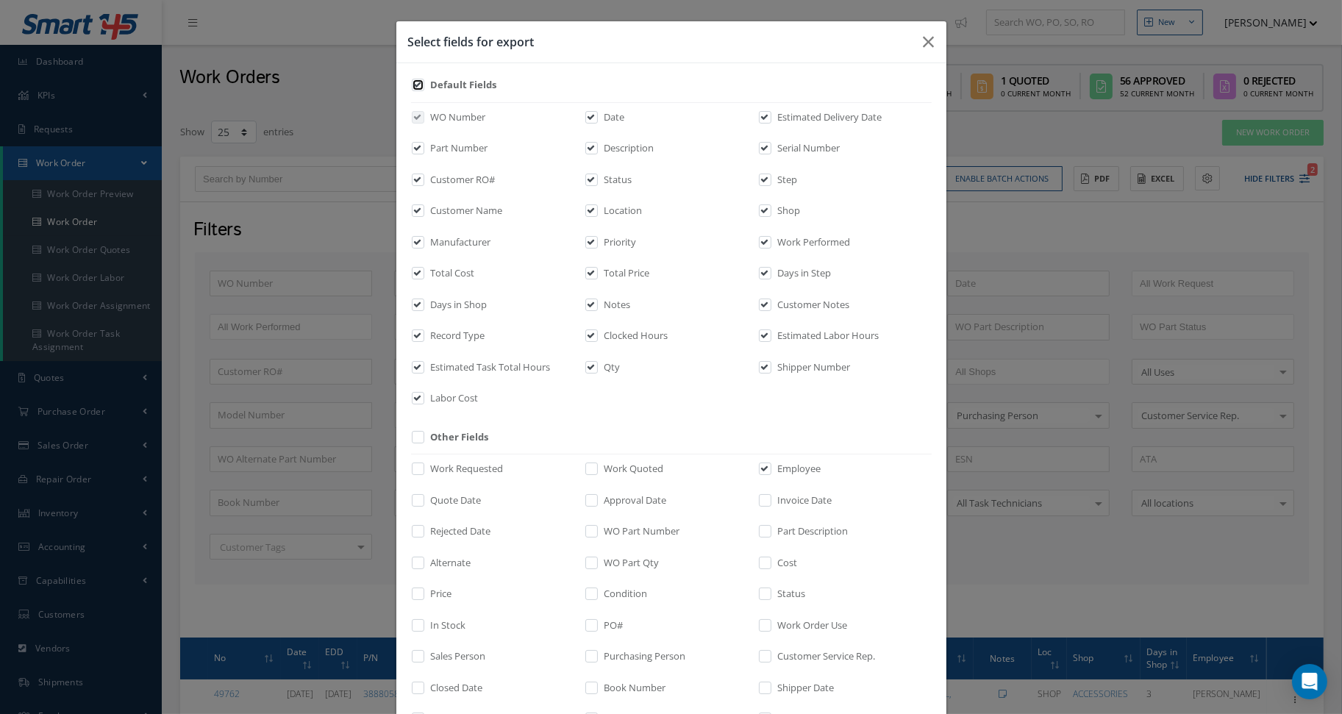
checkbox input "true"
click at [414, 82] on input "checkbox" at bounding box center [419, 90] width 10 height 17
checkbox input "false"
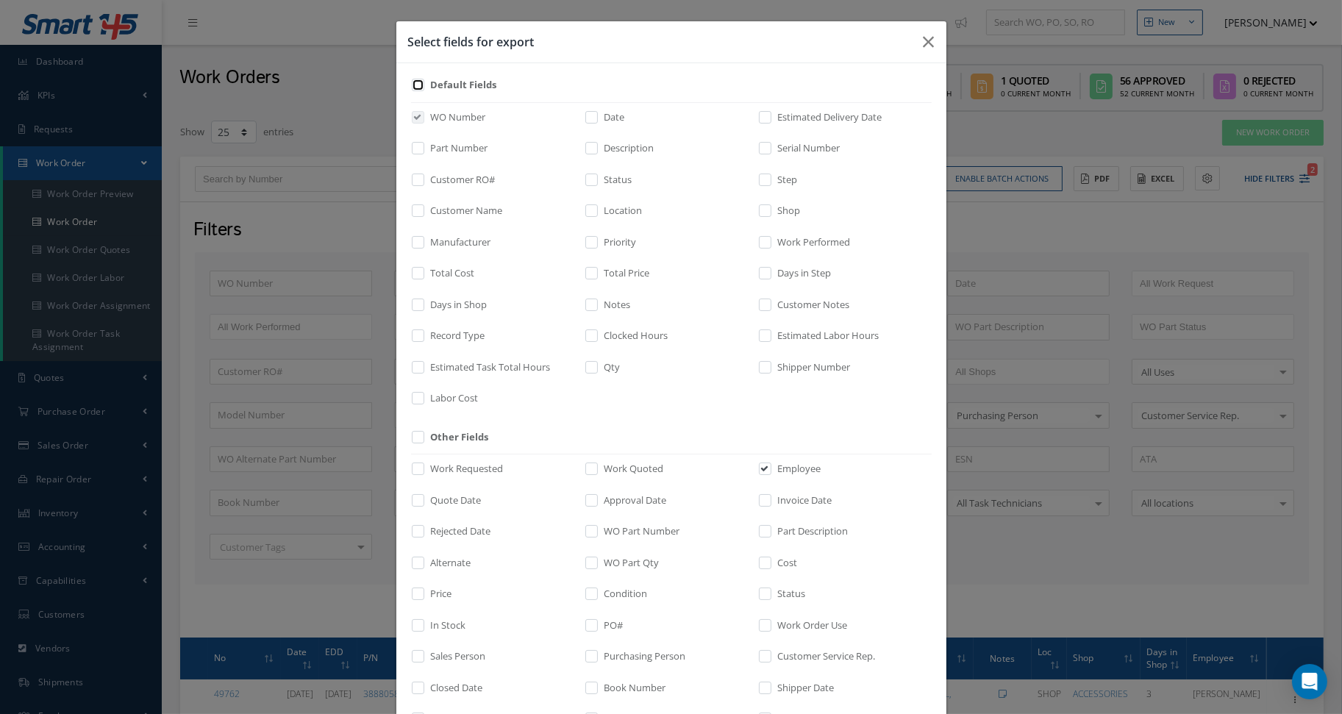
checkbox input "false"
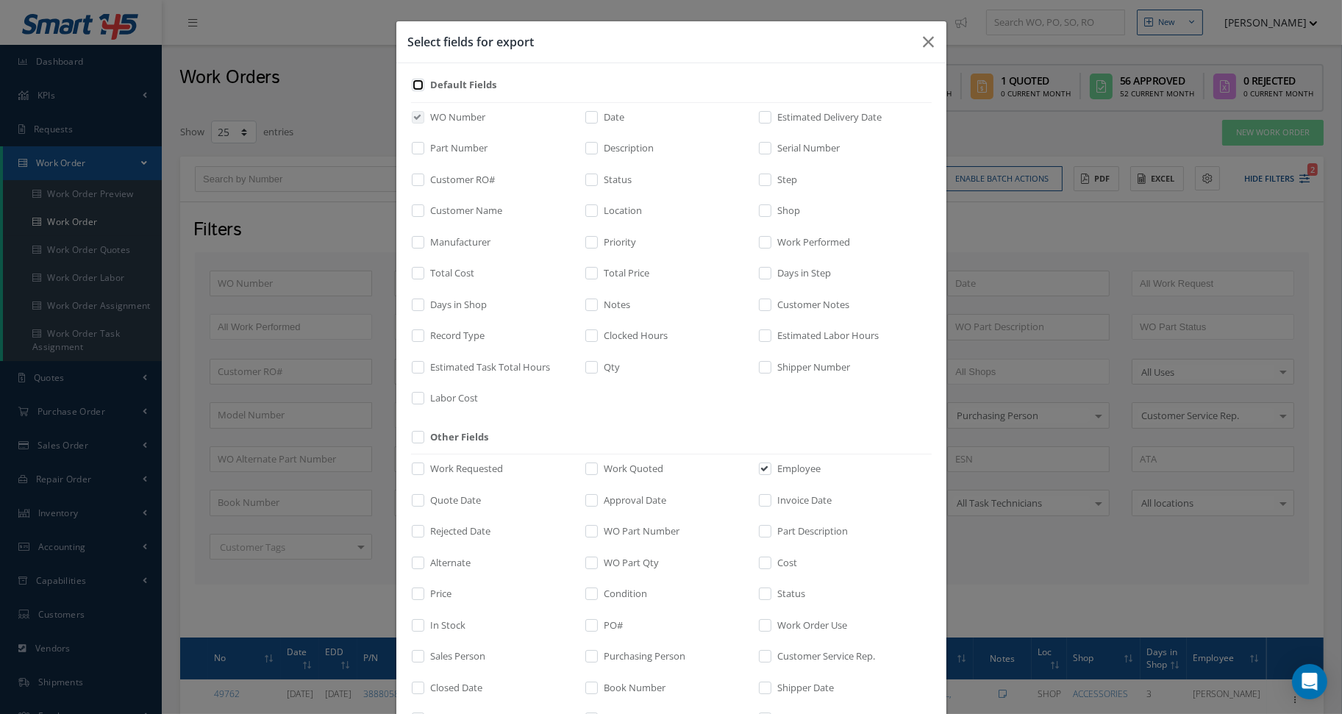
checkbox input "false"
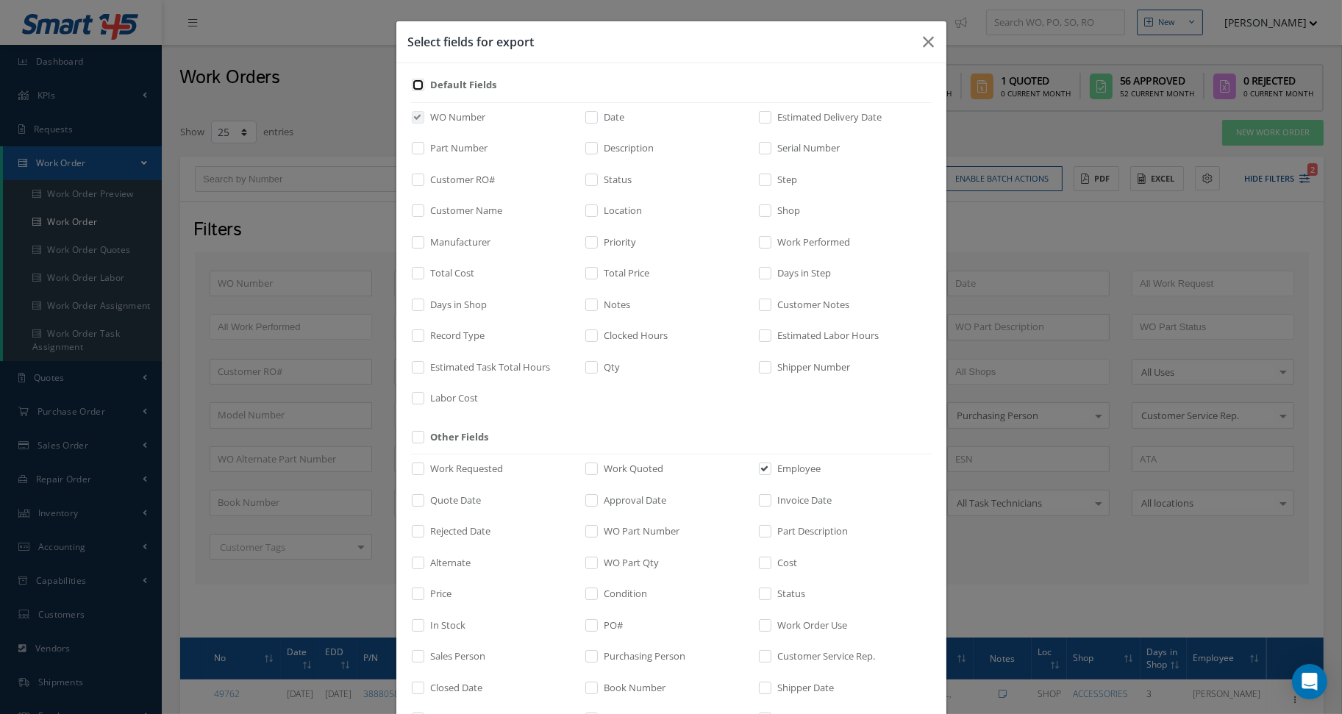
checkbox input "false"
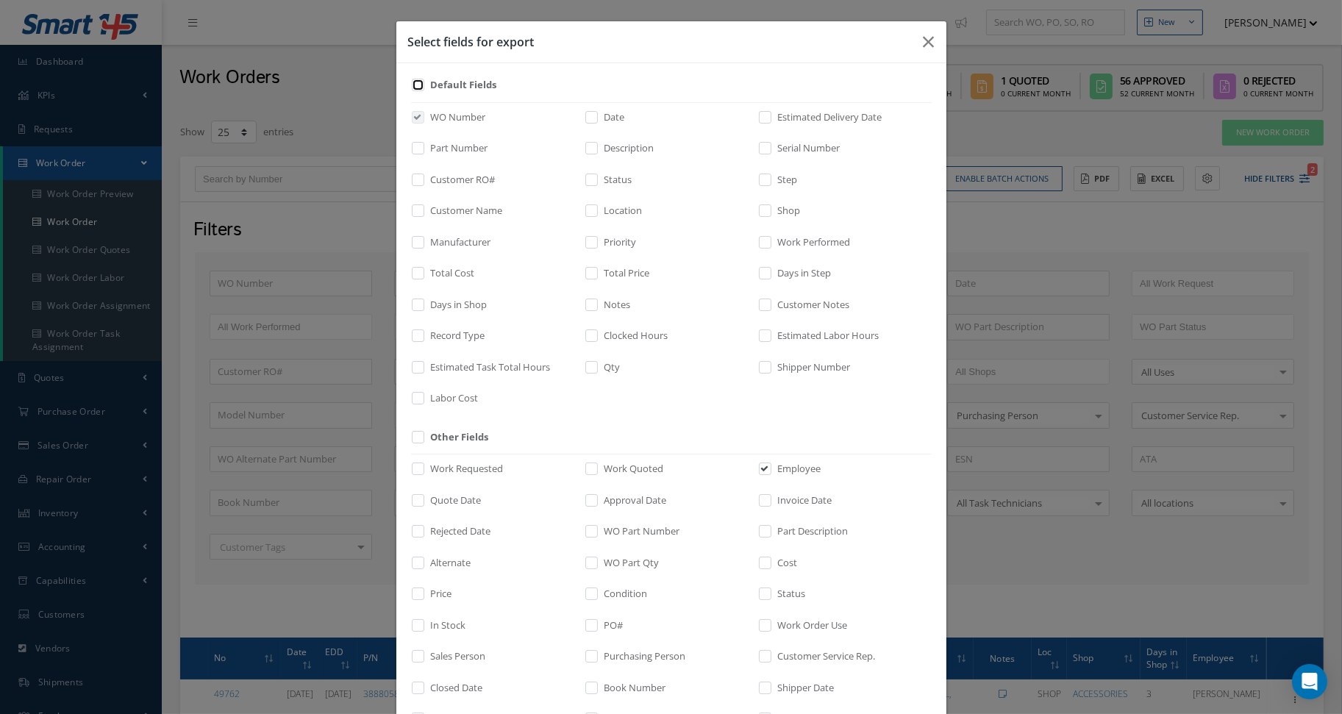
checkbox input "false"
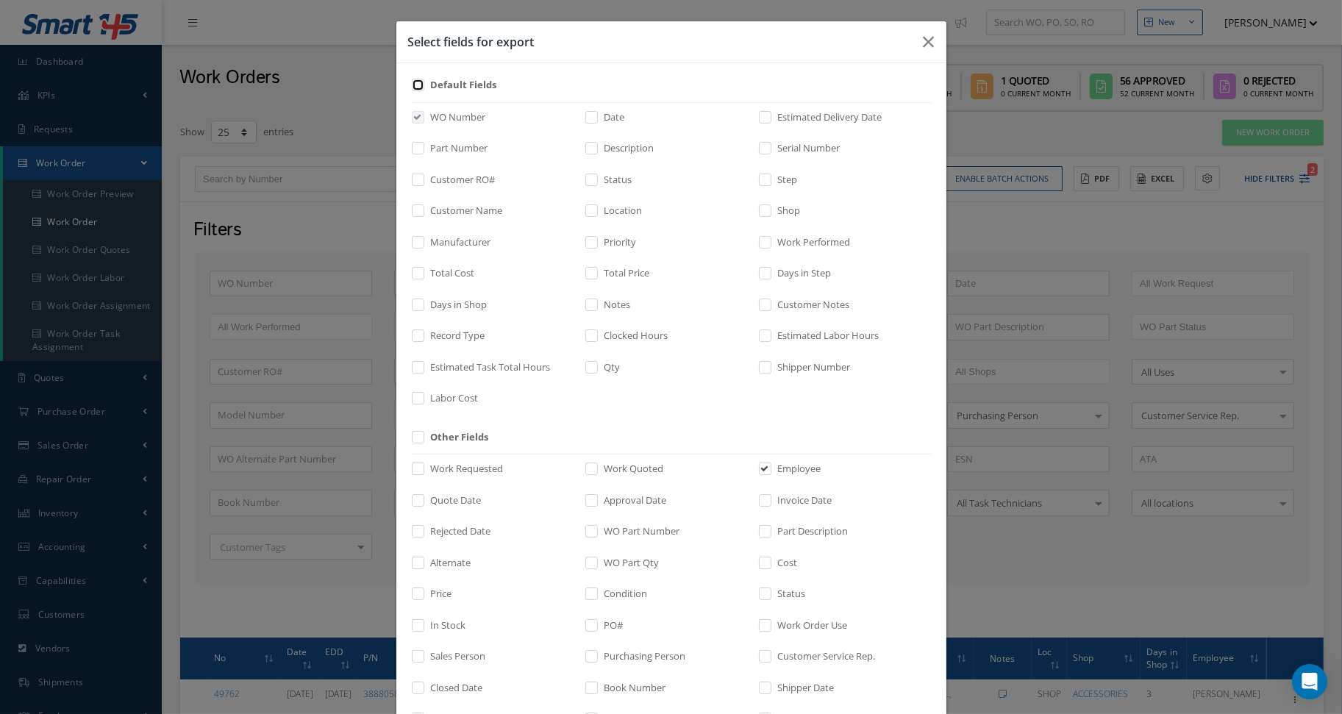
checkbox input "false"
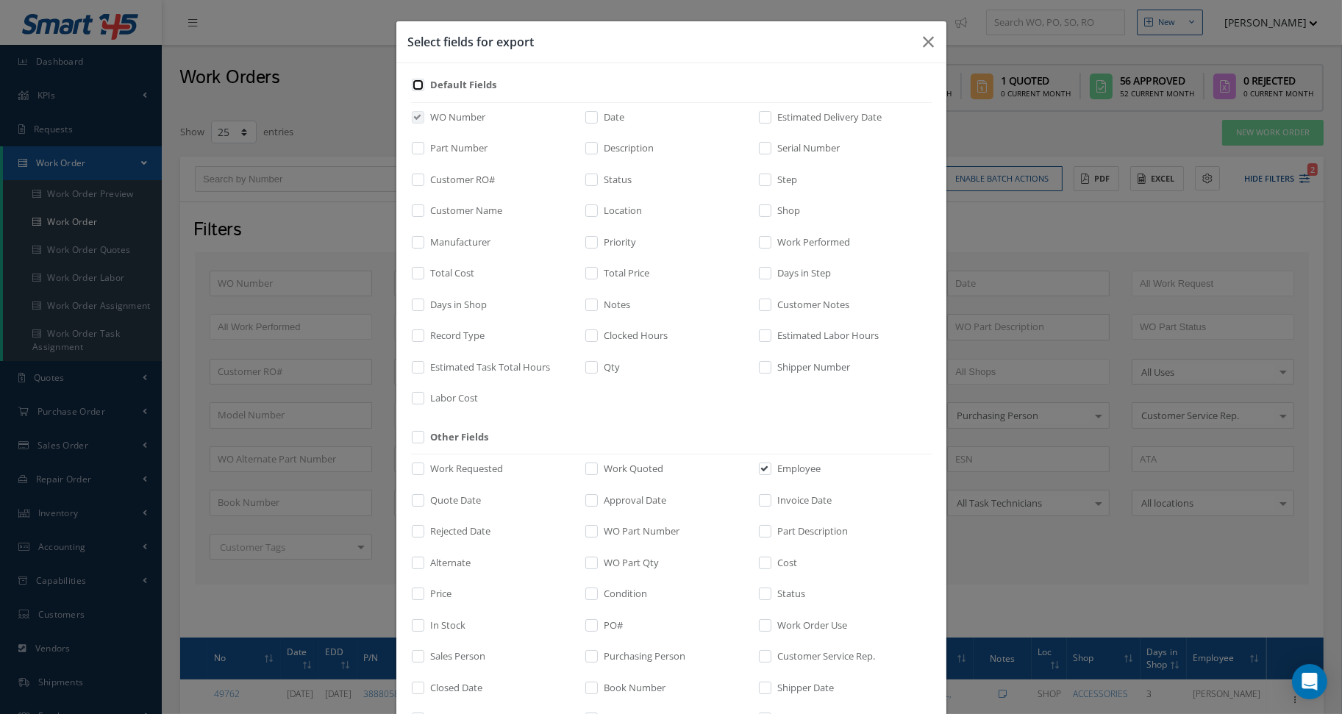
checkbox input "false"
click at [414, 88] on input "checkbox" at bounding box center [419, 90] width 10 height 17
checkbox input "true"
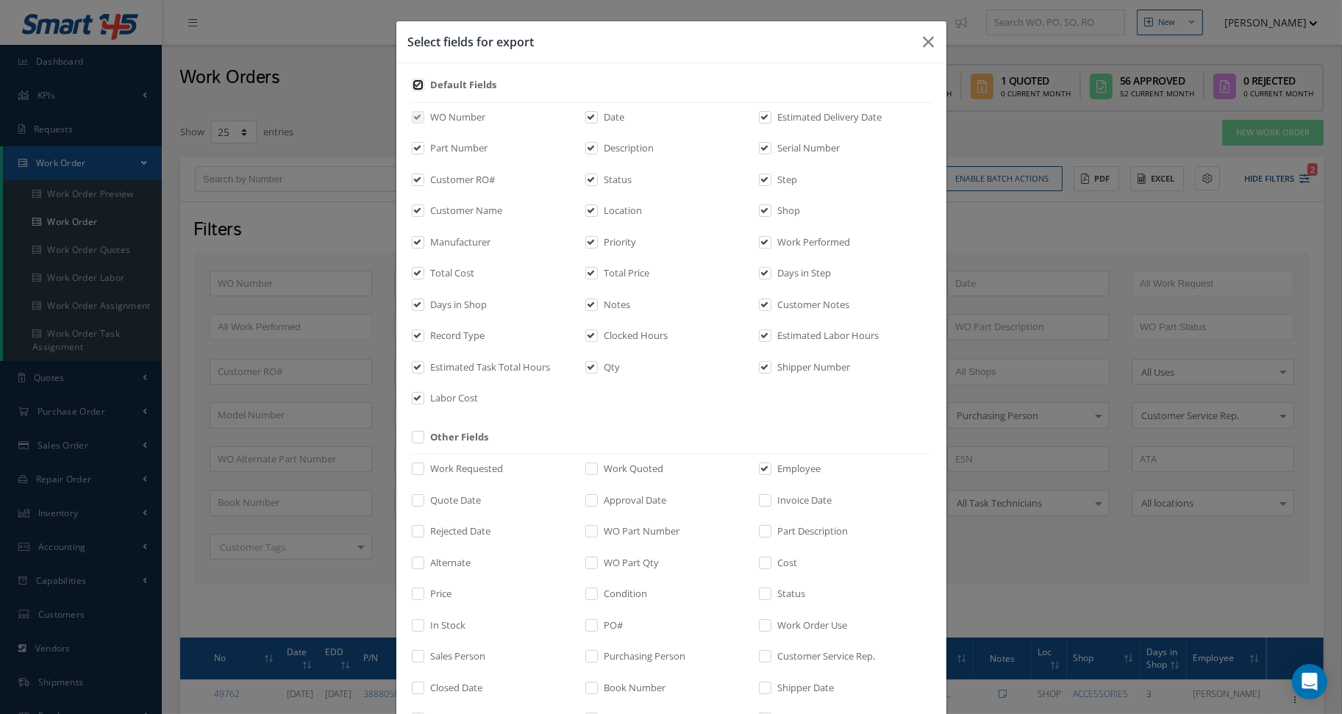
checkbox input "true"
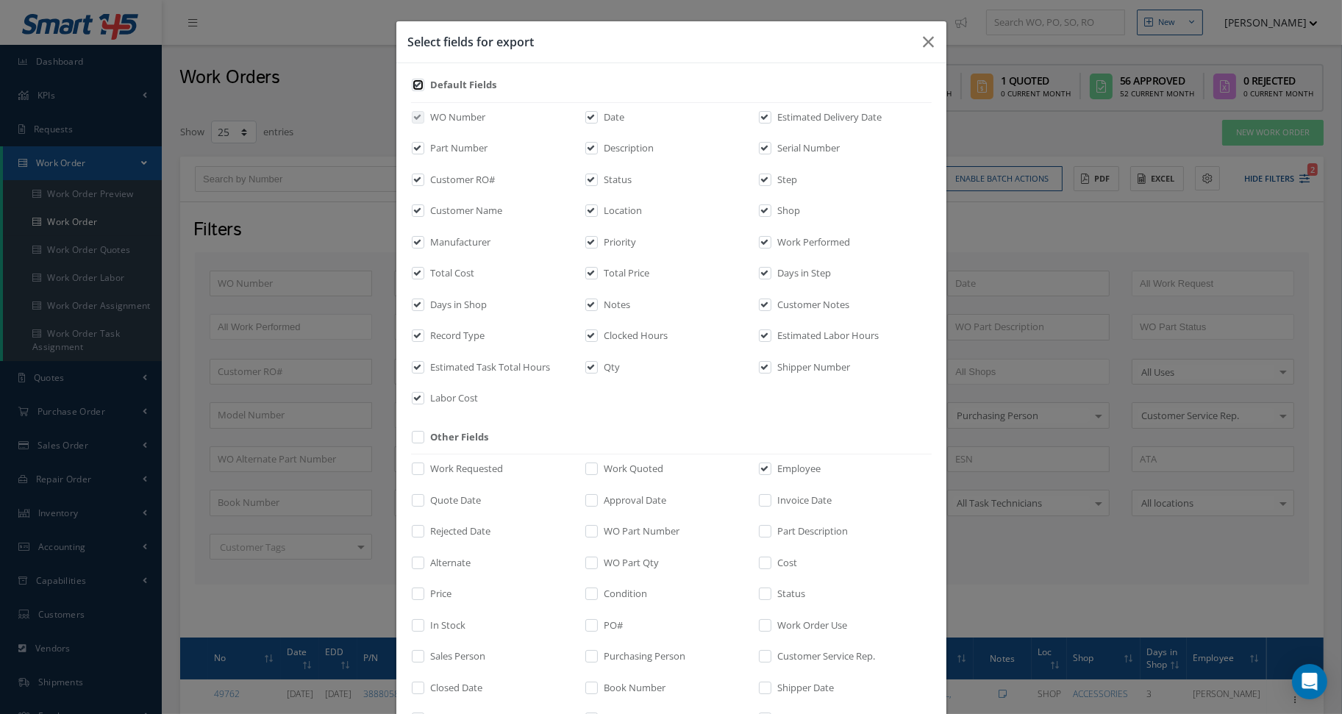
checkbox input "true"
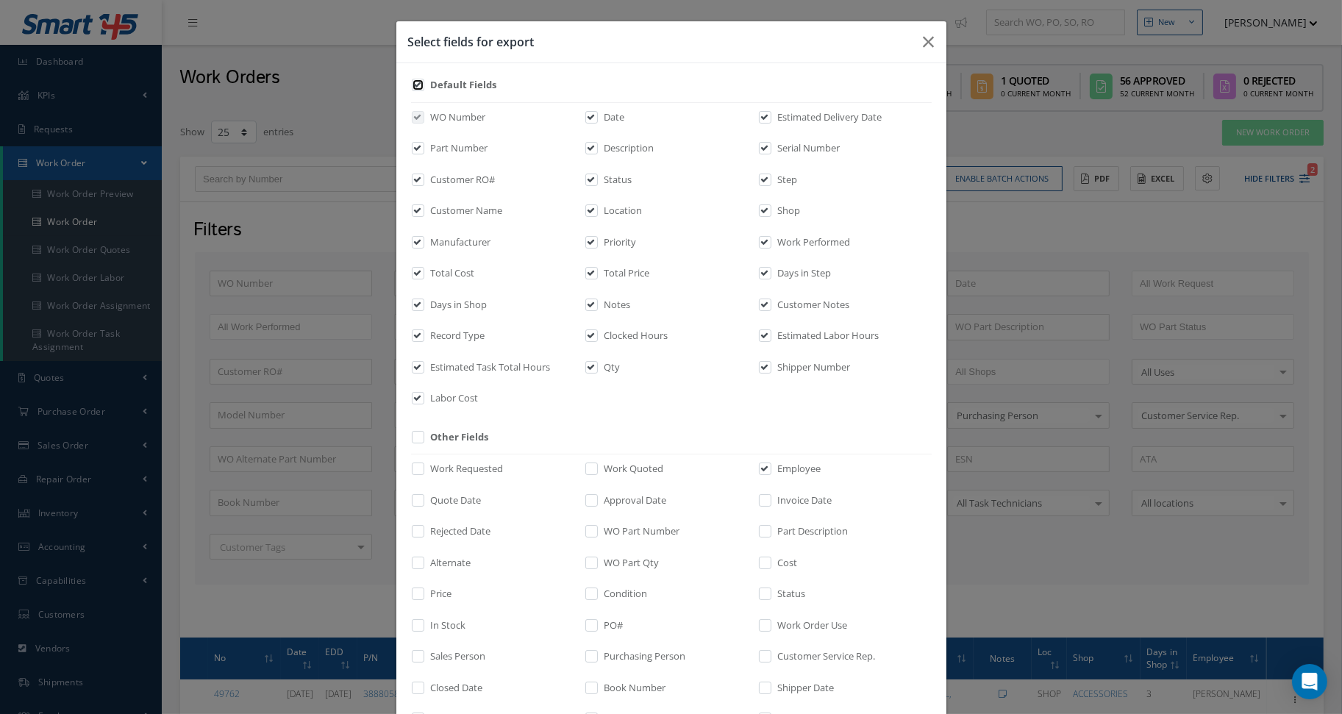
checkbox input "true"
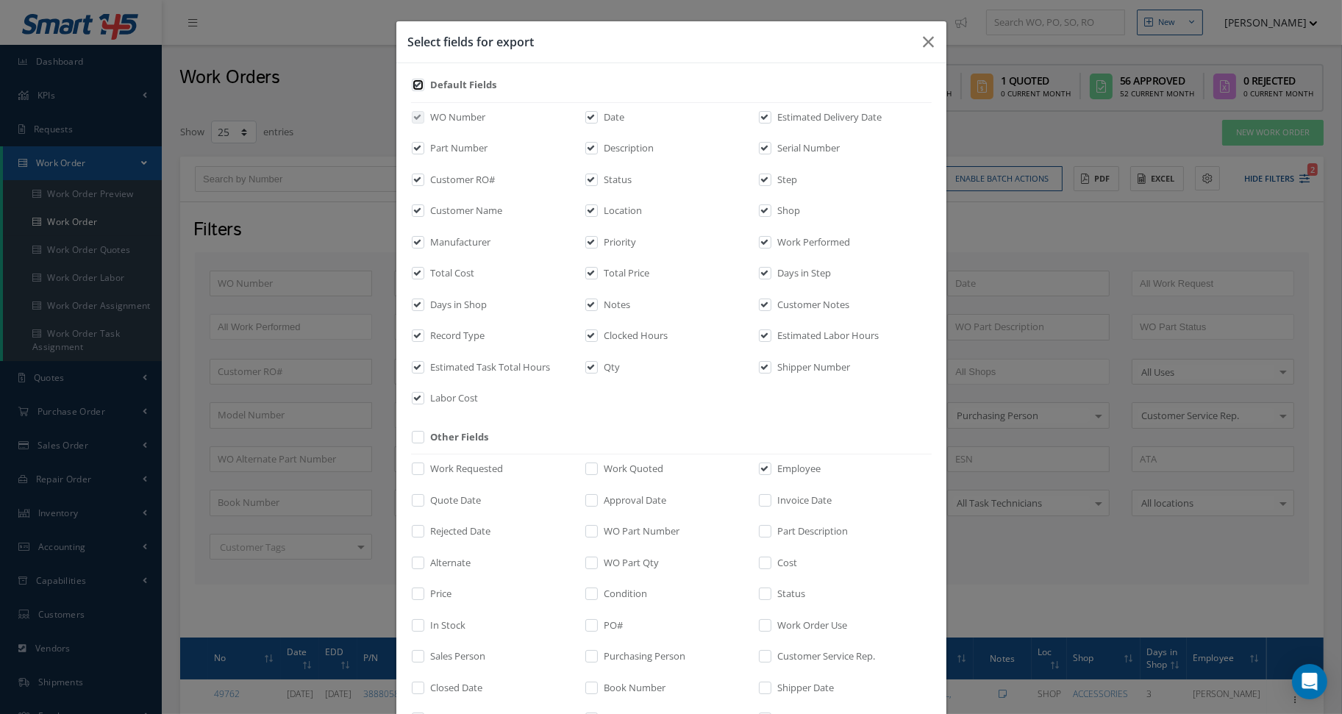
checkbox input "true"
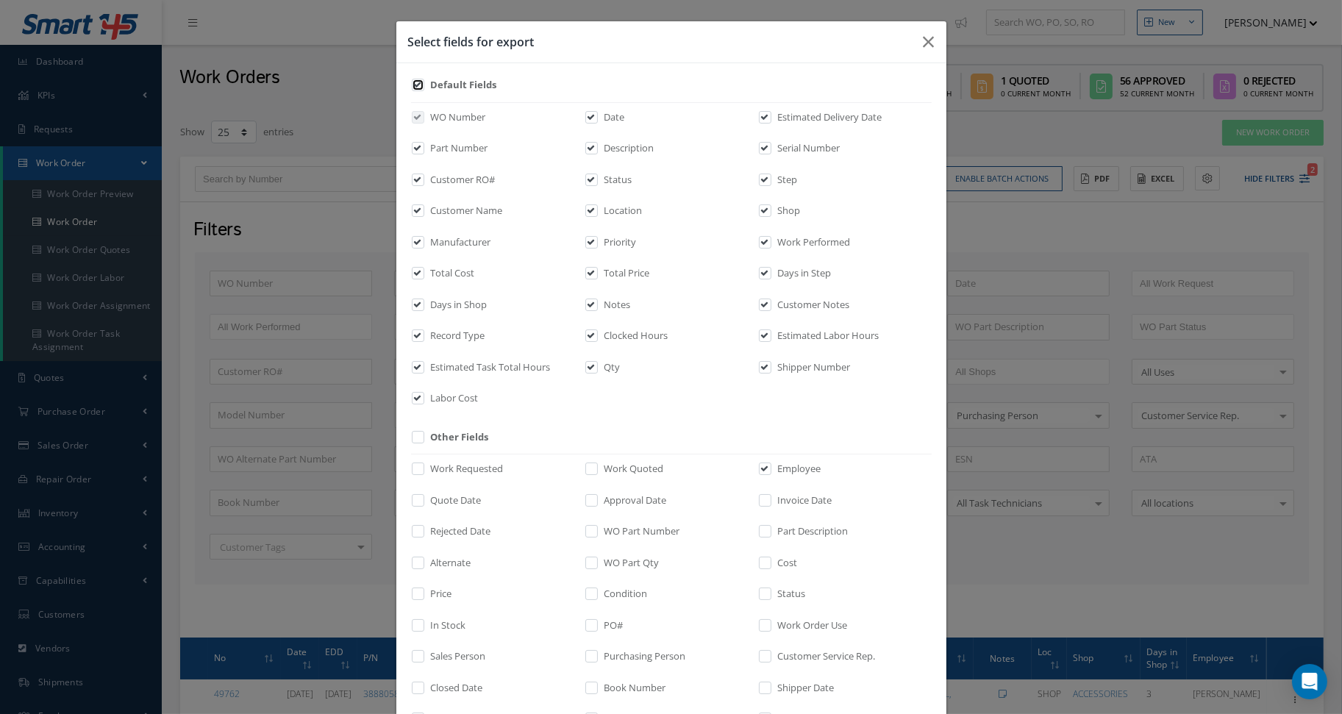
checkbox input "true"
click at [453, 395] on label "Labor Cost" at bounding box center [452, 398] width 51 height 15
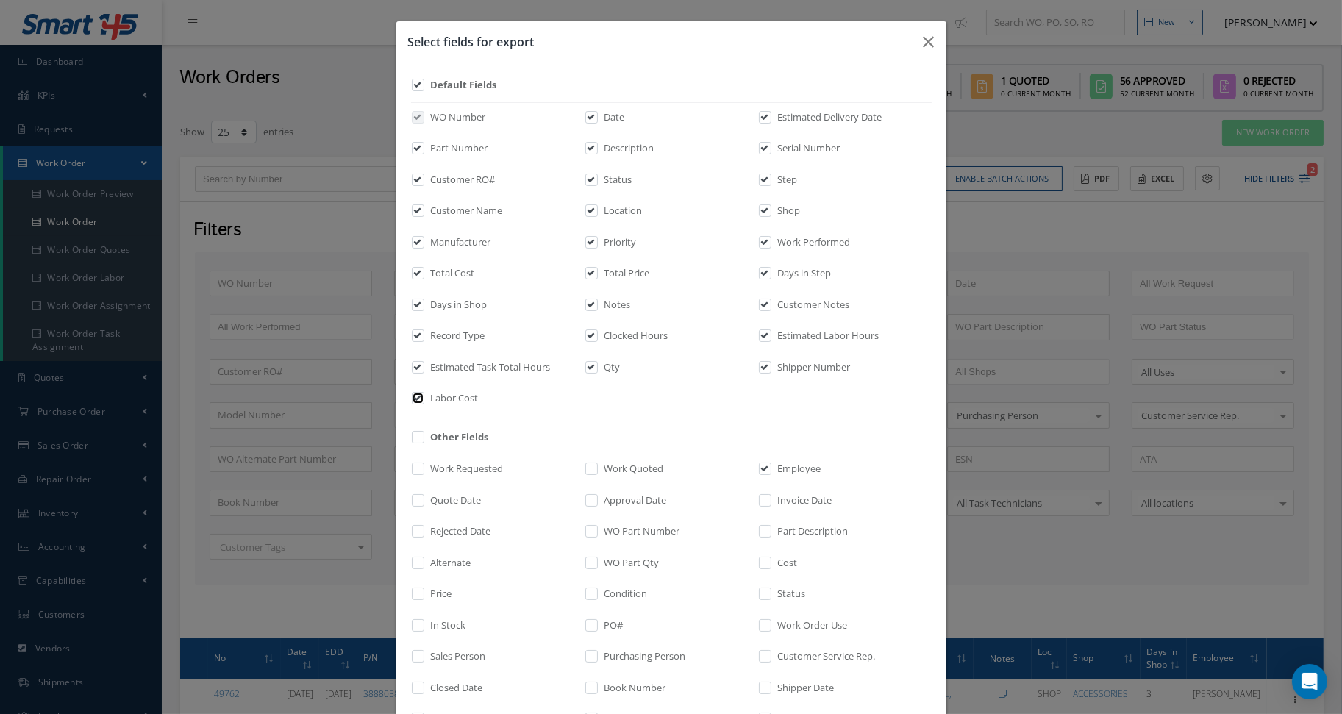
click at [424, 395] on input "checkbox" at bounding box center [419, 403] width 10 height 17
checkbox input "false"
click at [474, 354] on div "WO Number Date Estimated Delivery Date Part Number Description Serial Number Cu…" at bounding box center [671, 258] width 521 height 313
click at [471, 357] on div "WO Number Date Estimated Delivery Date Part Number Description Serial Number Cu…" at bounding box center [671, 258] width 521 height 313
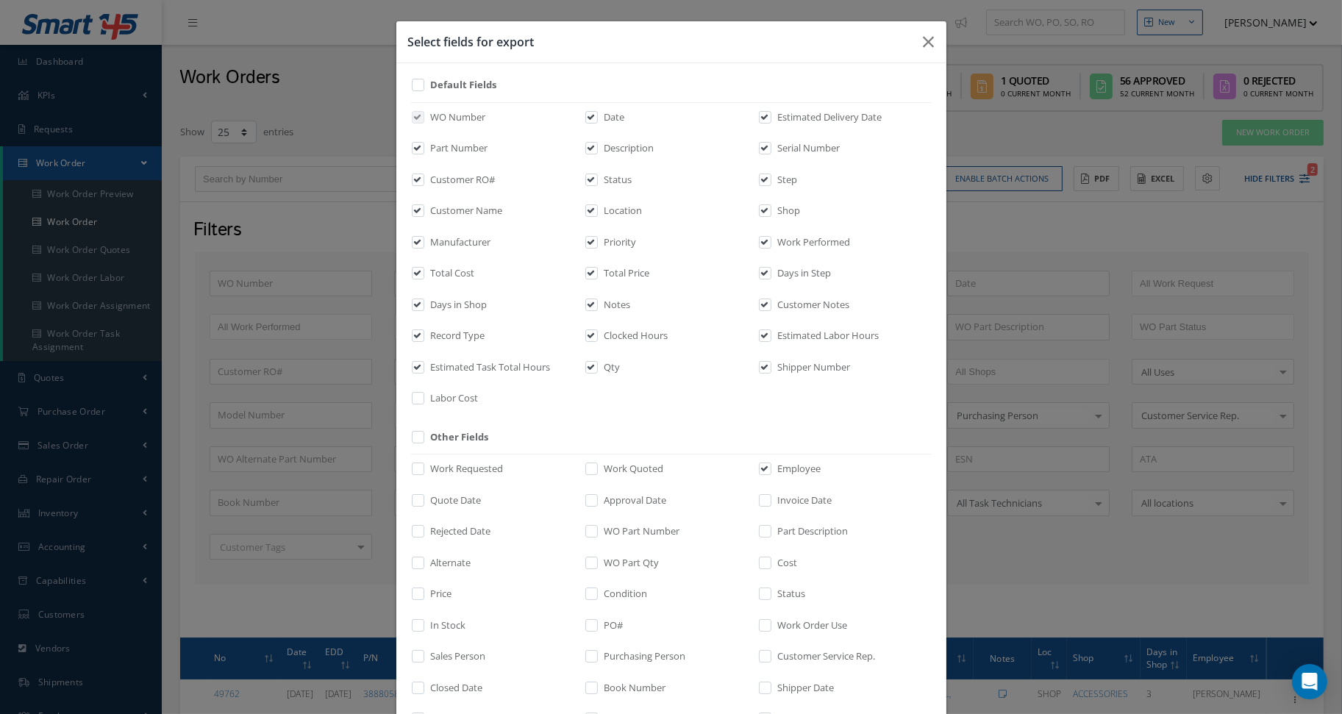
click at [458, 358] on div "WO Number Date Estimated Delivery Date Part Number Description Serial Number Cu…" at bounding box center [671, 258] width 521 height 313
drag, startPoint x: 450, startPoint y: 362, endPoint x: 460, endPoint y: 347, distance: 17.5
click at [450, 360] on label "Estimated Task Total Hours" at bounding box center [489, 367] width 124 height 15
click at [424, 363] on input "checkbox" at bounding box center [419, 371] width 10 height 17
checkbox input "false"
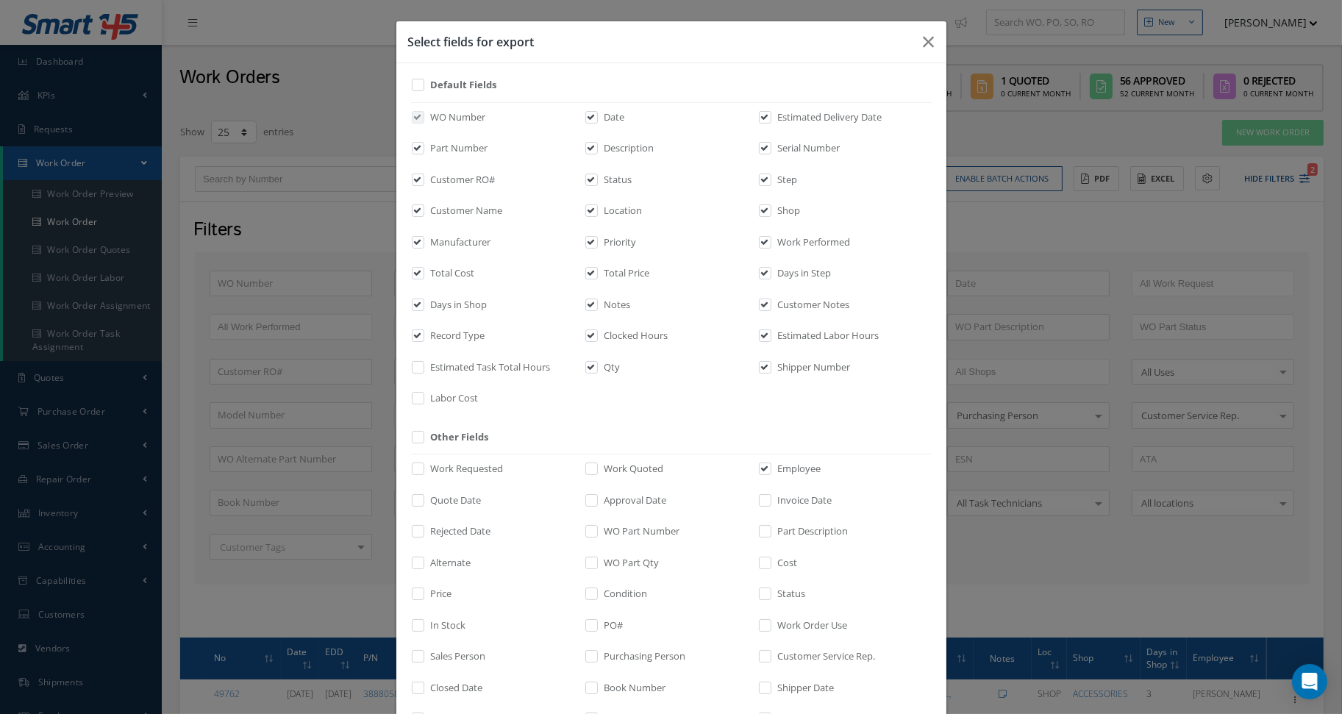
click at [464, 335] on label "Record Type" at bounding box center [456, 336] width 58 height 15
click at [424, 335] on input "checkbox" at bounding box center [419, 340] width 10 height 17
checkbox input "false"
click at [601, 366] on label "Qty" at bounding box center [611, 367] width 20 height 15
click at [596, 366] on input "checkbox" at bounding box center [593, 371] width 10 height 17
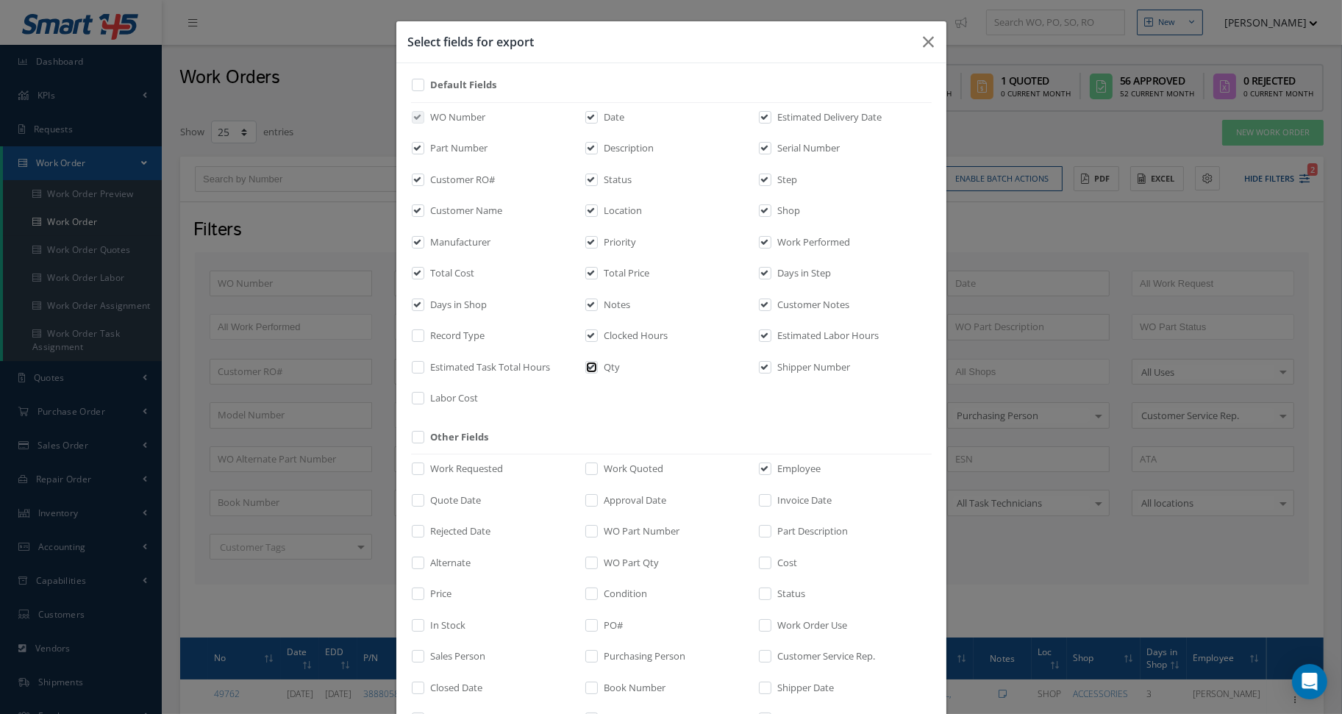
checkbox input "false"
click at [604, 340] on label "Clocked Hours" at bounding box center [635, 336] width 68 height 15
click at [597, 340] on input "checkbox" at bounding box center [593, 340] width 10 height 17
checkbox input "false"
click at [609, 298] on label "Notes" at bounding box center [616, 305] width 30 height 15
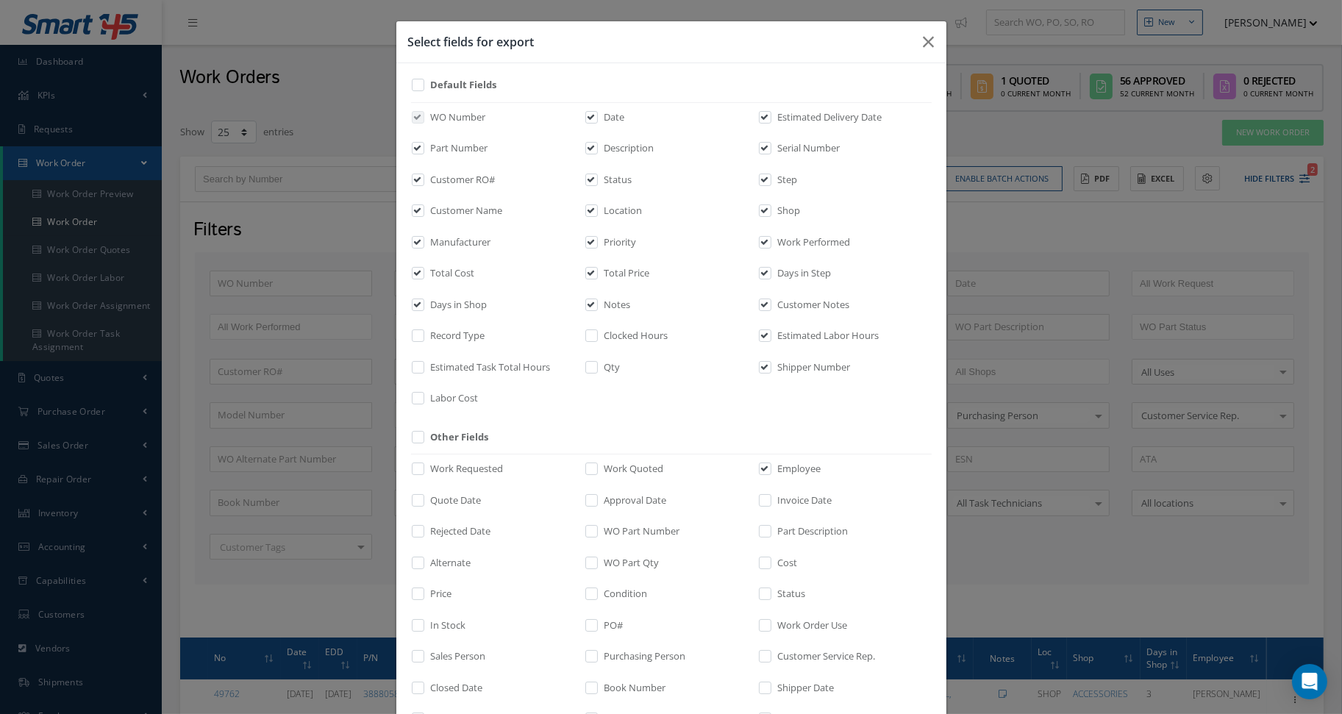
click at [597, 301] on input "checkbox" at bounding box center [593, 309] width 10 height 17
checkbox input "false"
click at [804, 306] on label "Customer Notes" at bounding box center [812, 305] width 76 height 15
click at [771, 306] on input "checkbox" at bounding box center [766, 309] width 10 height 17
checkbox input "false"
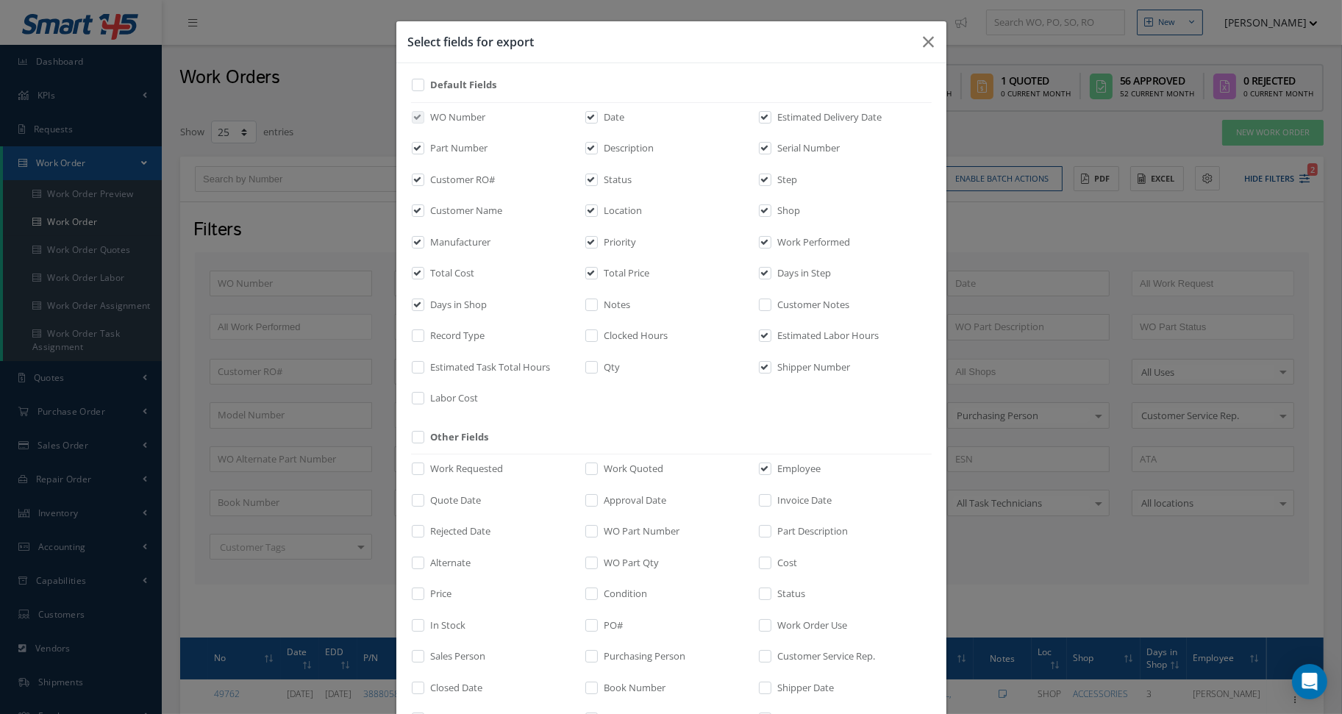
click at [801, 338] on label "Estimated Labor Hours" at bounding box center [826, 336] width 105 height 15
click at [771, 338] on input "checkbox" at bounding box center [766, 340] width 10 height 17
checkbox input "false"
drag, startPoint x: 795, startPoint y: 368, endPoint x: 778, endPoint y: 404, distance: 40.5
click at [793, 368] on label "Shipper Number" at bounding box center [812, 367] width 76 height 15
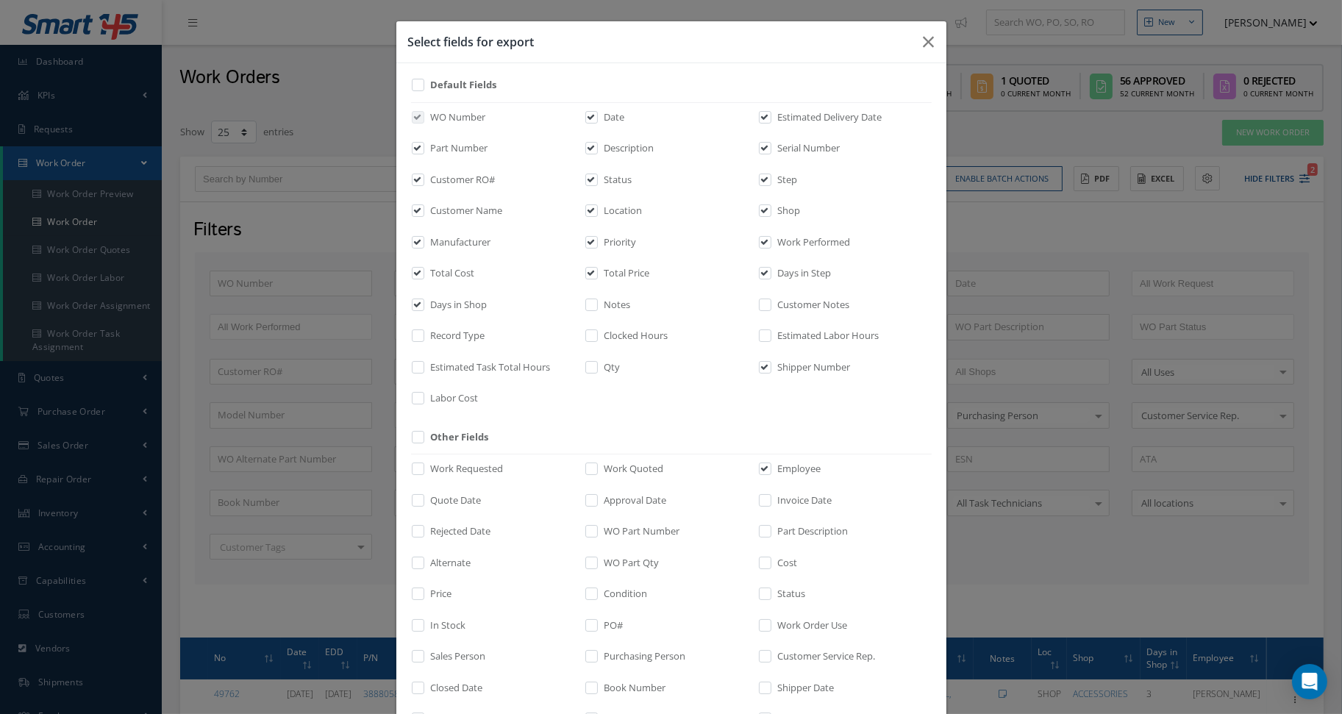
click at [827, 368] on label "Shipper Number" at bounding box center [812, 367] width 76 height 15
click at [771, 368] on input "checkbox" at bounding box center [766, 371] width 10 height 17
checkbox input "false"
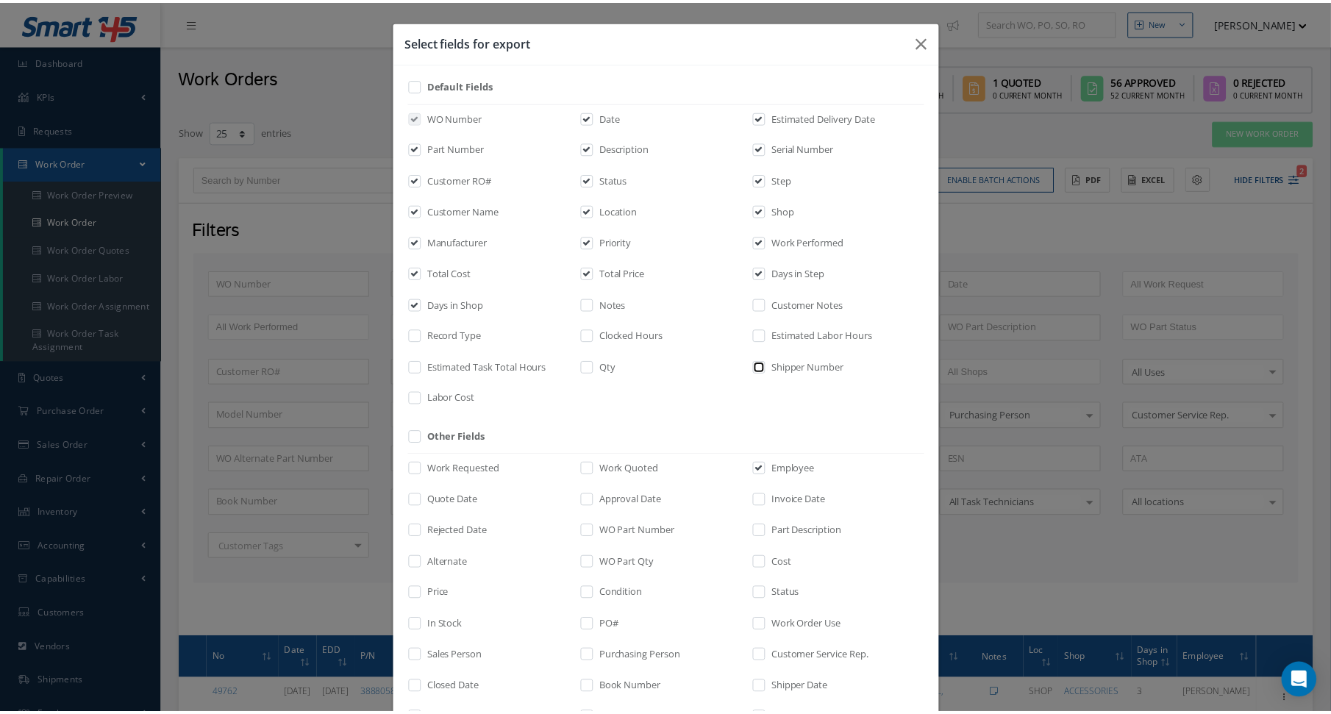
scroll to position [167, 0]
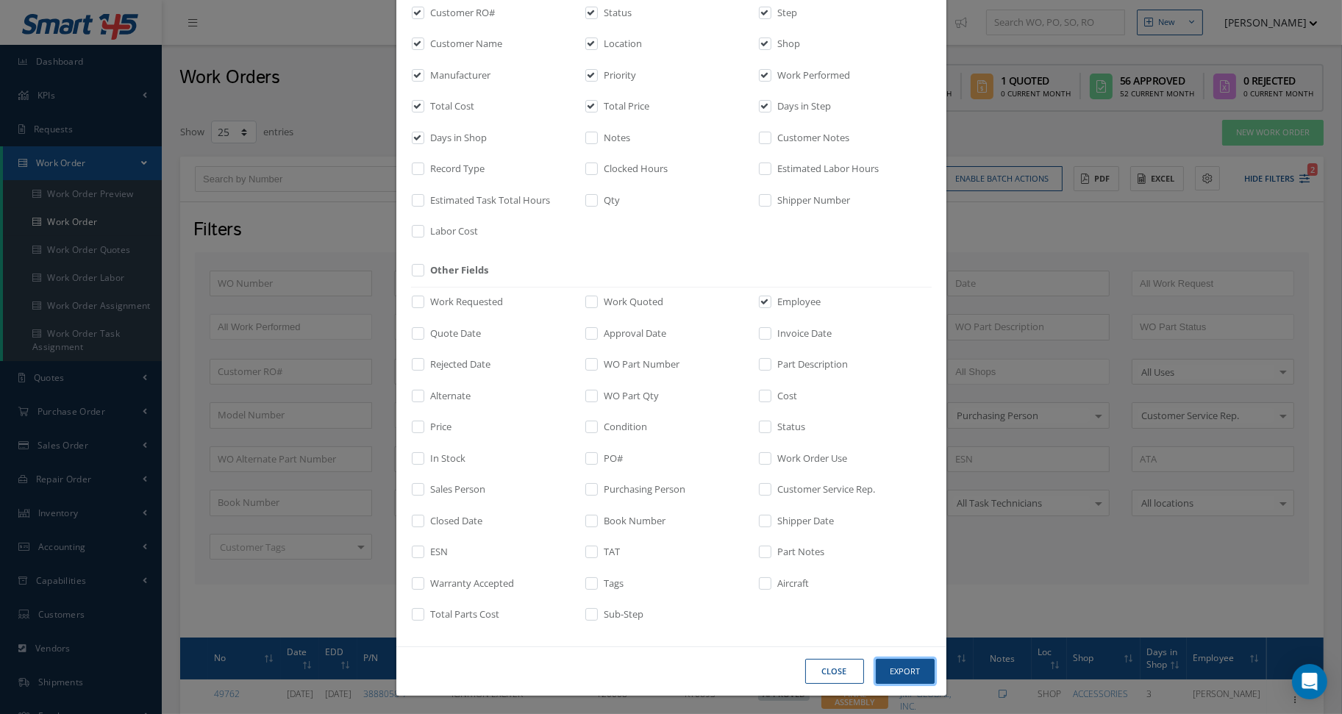
click at [903, 673] on button "Export" at bounding box center [905, 672] width 59 height 26
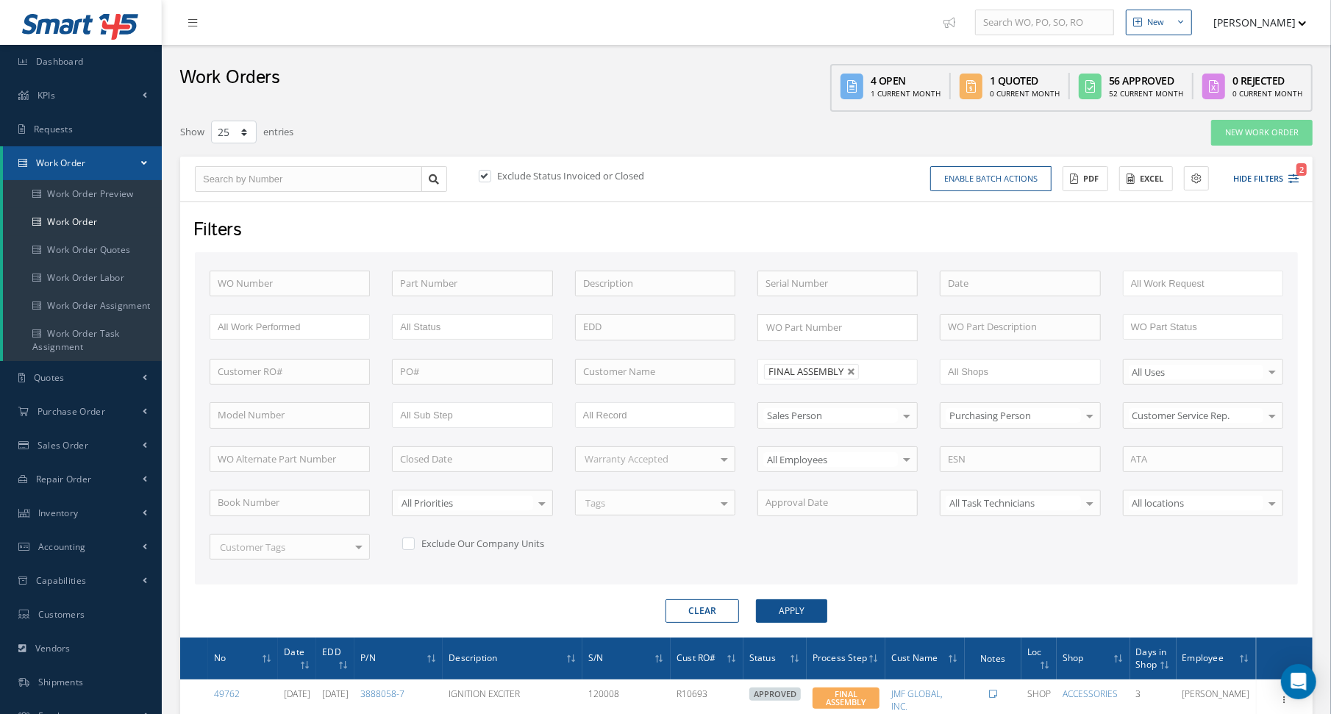
click at [332, 104] on div "Work Orders 4 Open 1 Current Month 1 Quoted 0 Current Month 56 Approved 52 Curr…" at bounding box center [746, 78] width 1169 height 67
click at [697, 607] on button "Clear" at bounding box center [702, 611] width 74 height 24
type input "All Proccess Step"
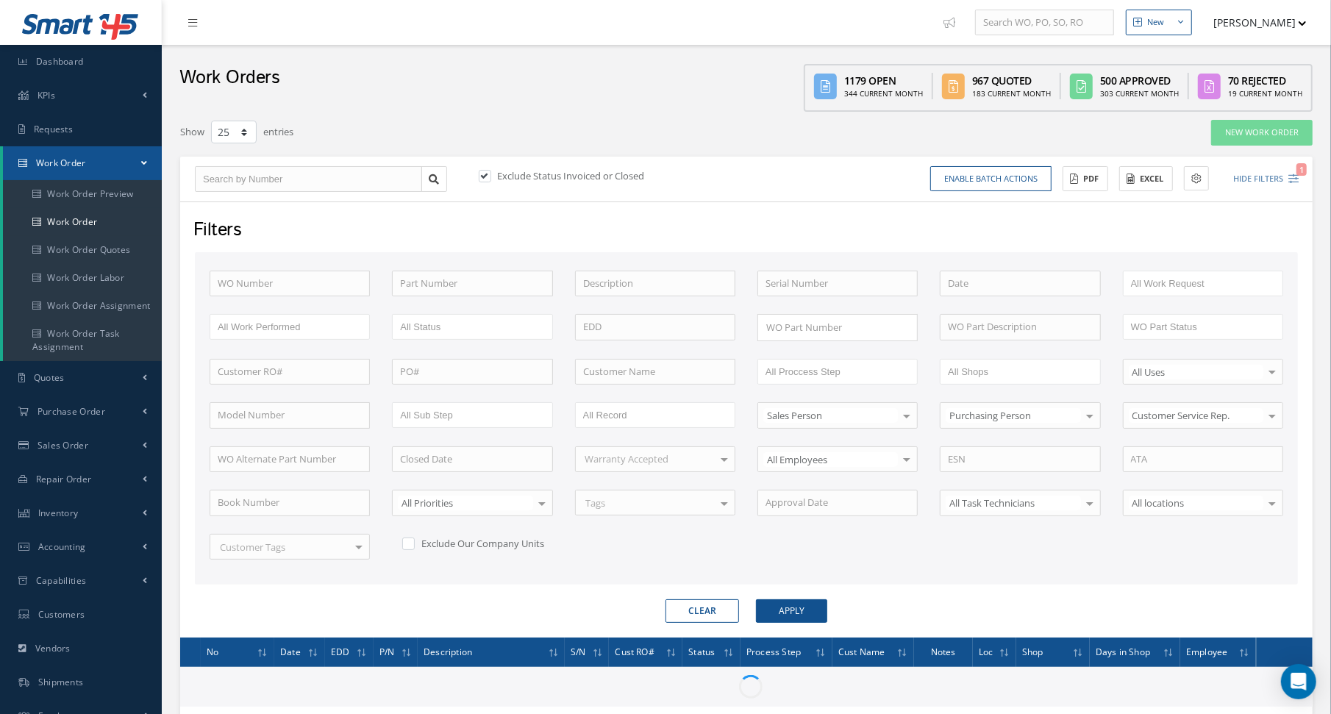
click at [565, 130] on div "Show 10 25 50 100 entries" at bounding box center [506, 132] width 674 height 26
